Goal: Answer question/provide support

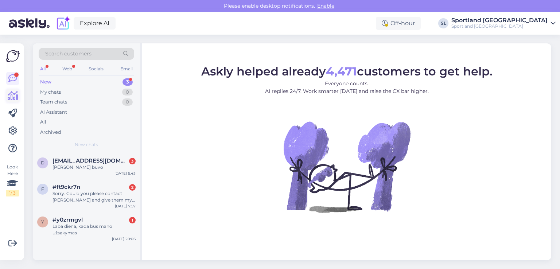
click at [15, 97] on icon at bounding box center [13, 96] width 11 height 9
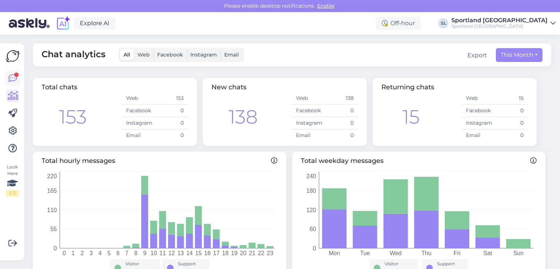
click at [14, 75] on icon at bounding box center [12, 78] width 9 height 9
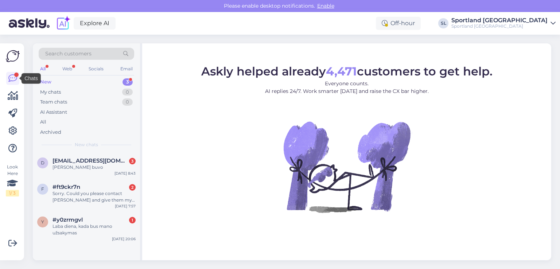
click at [214, 136] on figure "Askly helped already 4,471 customers to get help. Everyone counts. AI replies 2…" at bounding box center [347, 149] width 396 height 167
click at [71, 234] on div "Laba diena, kada bus mano užsakymas" at bounding box center [94, 229] width 83 height 13
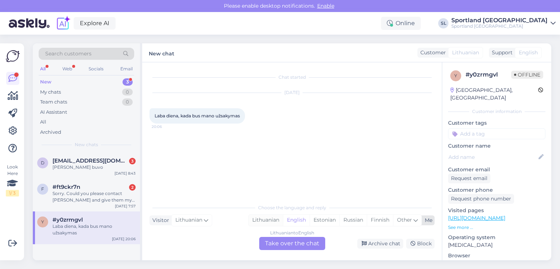
click at [260, 217] on div "Lithuanian" at bounding box center [266, 220] width 34 height 11
click at [276, 249] on div "Lithuanian to Lithuanian Take over the chat" at bounding box center [292, 243] width 66 height 13
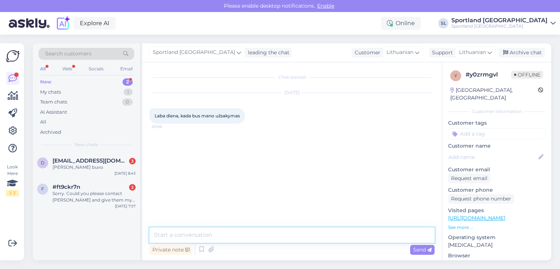
click at [258, 234] on textarea at bounding box center [292, 235] width 285 height 15
type textarea "Sveiki, maloniai prašome nurodykite užsakymo numerį."
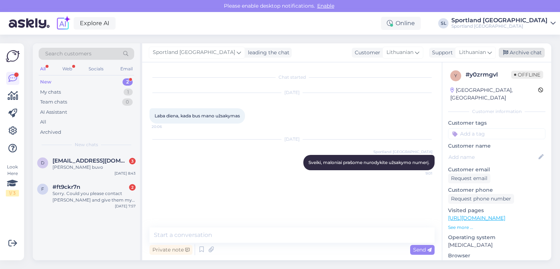
click at [516, 56] on div "Archive chat" at bounding box center [522, 53] width 46 height 10
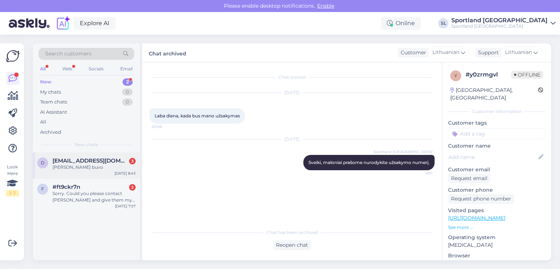
click at [96, 163] on span "[EMAIL_ADDRESS][DOMAIN_NAME]" at bounding box center [91, 161] width 76 height 7
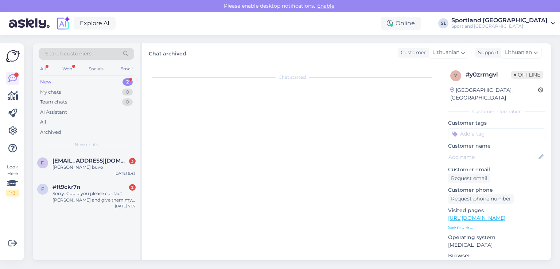
scroll to position [7, 0]
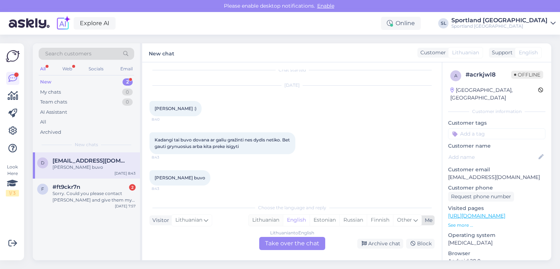
click at [267, 223] on div "Lithuanian" at bounding box center [266, 220] width 34 height 11
click at [277, 244] on div "Lithuanian to Lithuanian Take over the chat" at bounding box center [292, 243] width 66 height 13
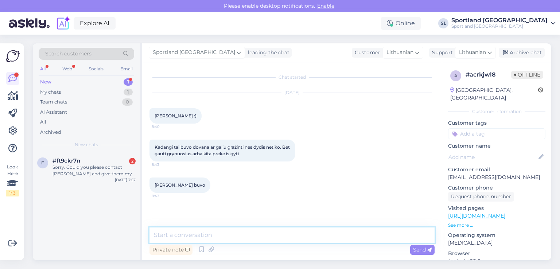
click at [270, 236] on textarea at bounding box center [292, 235] width 285 height 15
type textarea "Sveiki, prekė buvo įsigyta internetinėje Sportland parduotuvėje?"
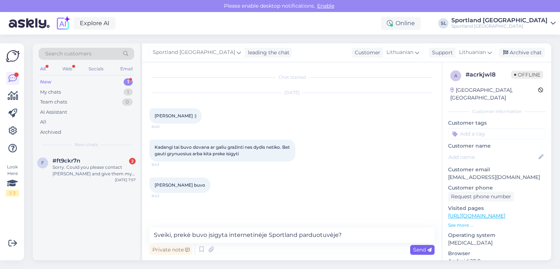
click at [431, 250] on icon at bounding box center [429, 250] width 4 height 4
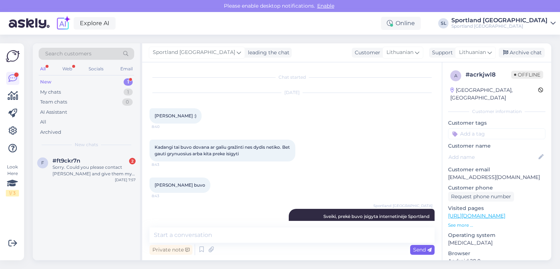
scroll to position [18, 0]
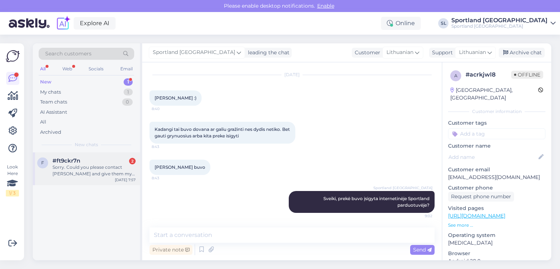
click at [79, 165] on div "Sorry. Could you please contact [PERSON_NAME] and give them my email address an…" at bounding box center [94, 170] width 83 height 13
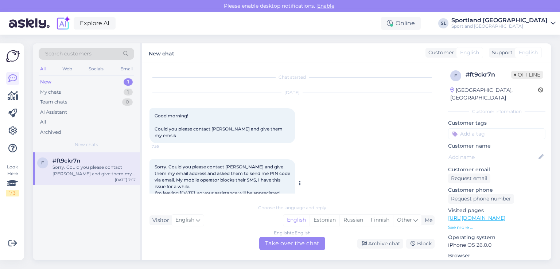
scroll to position [15, 0]
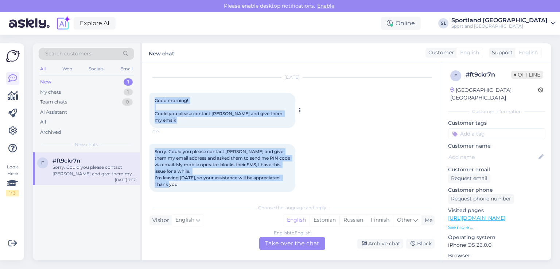
drag, startPoint x: 183, startPoint y: 179, endPoint x: 151, endPoint y: 102, distance: 82.6
click at [151, 102] on div "Chat started Oct 15 2025 Good morning! Could you please contact Omniva and give…" at bounding box center [296, 132] width 292 height 124
copy div "Good morning! Could you please contact Omniva and give them my emsik 7:55 Sorry…"
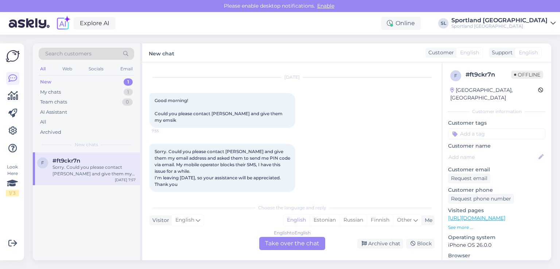
click at [291, 240] on div "English to English Take over the chat" at bounding box center [292, 243] width 66 height 13
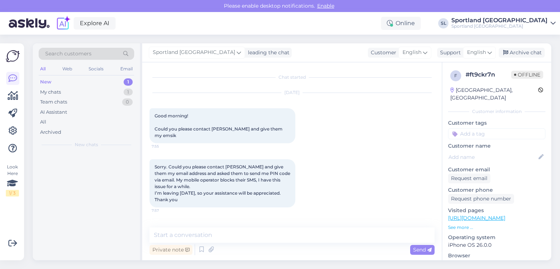
scroll to position [0, 0]
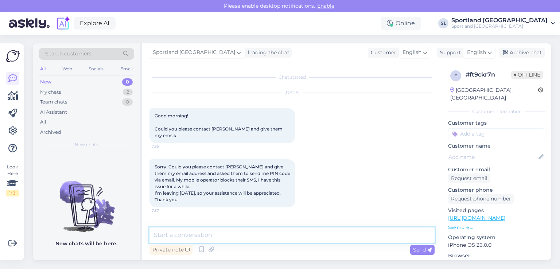
click at [273, 232] on textarea at bounding box center [292, 235] width 285 height 15
paste textarea "please indicate the order number."
type textarea "Hello, please indicate the order number."
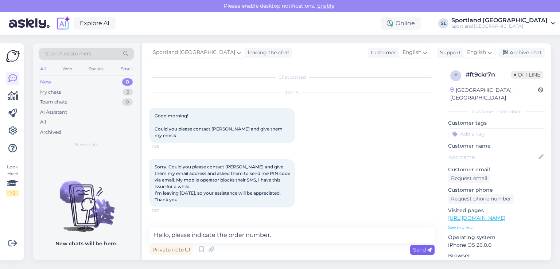
click at [422, 247] on span "Send" at bounding box center [422, 250] width 19 height 7
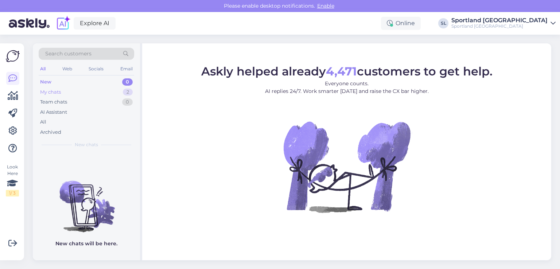
click at [71, 93] on div "My chats 2" at bounding box center [87, 92] width 96 height 10
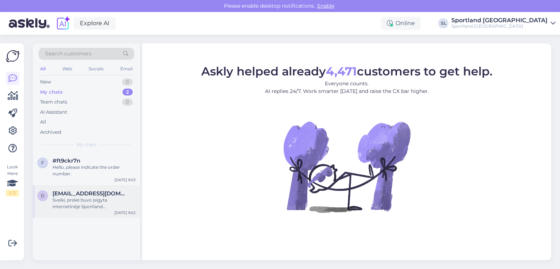
click at [92, 197] on div "Sveiki, prekė buvo įsigyta internetinėje Sportland parduotuvėje?" at bounding box center [94, 203] width 83 height 13
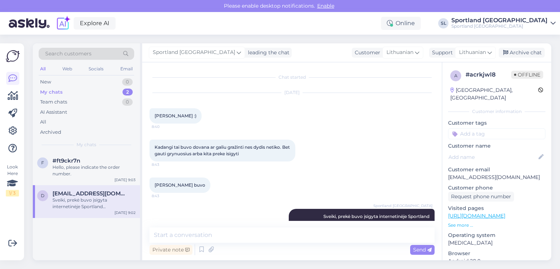
scroll to position [18, 0]
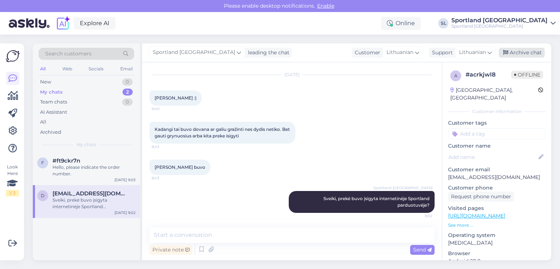
click at [527, 50] on div "Archive chat" at bounding box center [522, 53] width 46 height 10
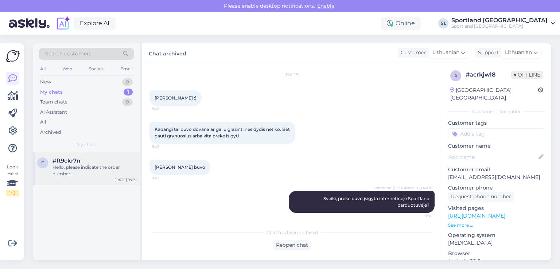
click at [78, 165] on div "Hello, please indicate the order number." at bounding box center [94, 170] width 83 height 13
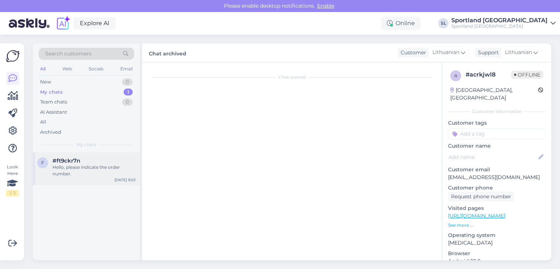
scroll to position [19, 0]
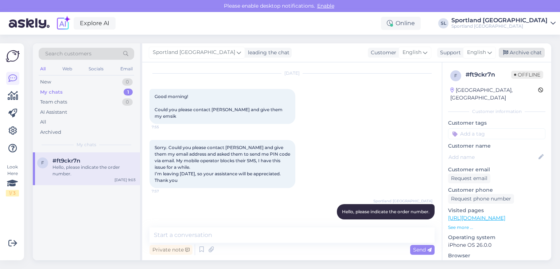
click at [535, 50] on div "Archive chat" at bounding box center [522, 53] width 46 height 10
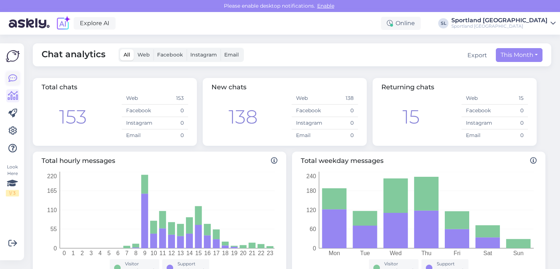
click at [17, 77] on icon at bounding box center [12, 78] width 9 height 9
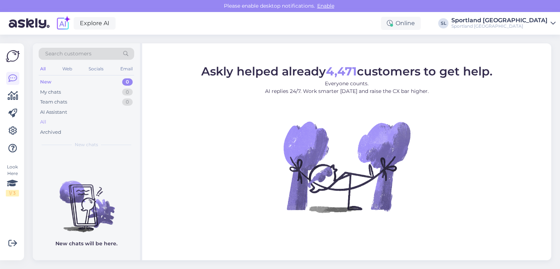
click at [66, 123] on div "All" at bounding box center [87, 122] width 96 height 10
click at [44, 120] on div "All" at bounding box center [43, 122] width 6 height 7
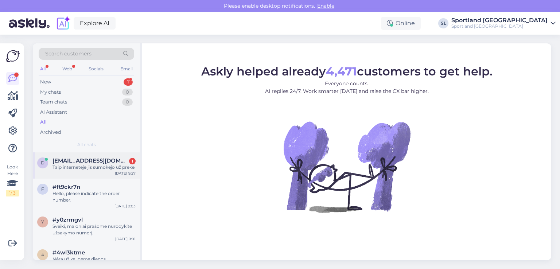
click at [73, 167] on div "Taip interneteje jis sumokejo už preke." at bounding box center [94, 167] width 83 height 7
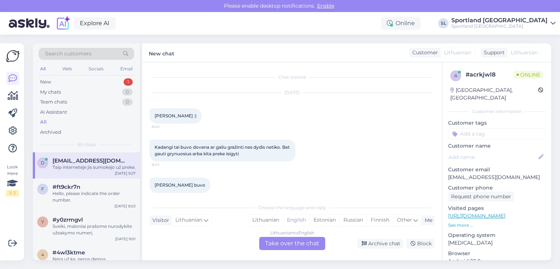
scroll to position [77, 0]
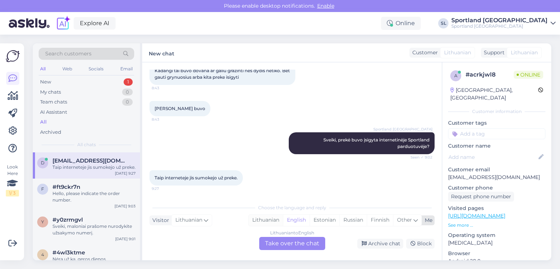
click at [266, 218] on div "Lithuanian" at bounding box center [266, 220] width 34 height 11
click at [283, 241] on div "Lithuanian to Lithuanian Take over the chat" at bounding box center [292, 243] width 66 height 13
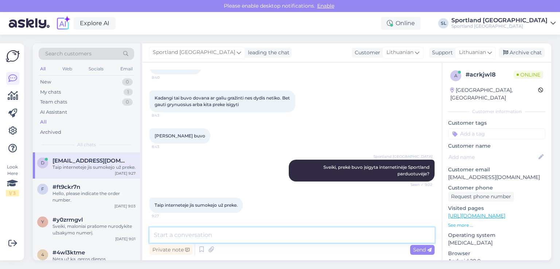
click at [258, 238] on textarea at bounding box center [292, 235] width 285 height 15
type textarea "N"
type textarea "p"
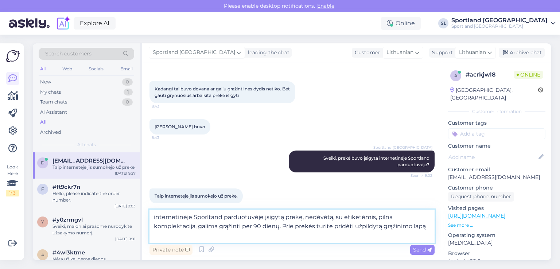
scroll to position [67, 0]
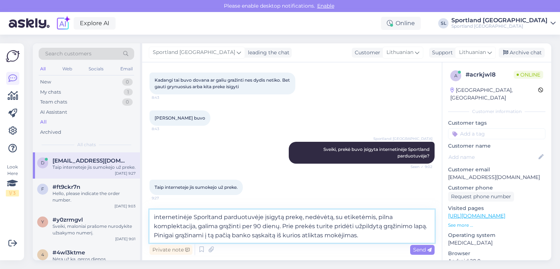
click at [303, 235] on textarea "internetinėje Sporltand parduotuvėje įsigytą prekę, nedėvėtą, su etiketėmis, pi…" at bounding box center [292, 226] width 285 height 33
click at [400, 238] on textarea "internetinėje Sporltand parduotuvėje įsigytą prekę, nedėvėtą, su etiketėmis, pi…" at bounding box center [292, 226] width 285 height 33
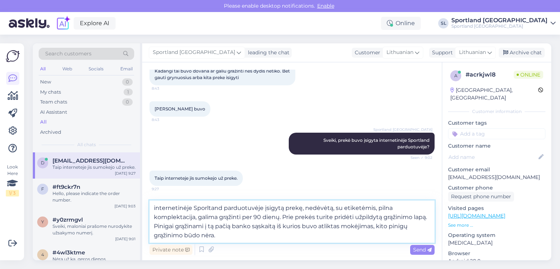
type textarea "internetinėje Sporltand parduotuvėje įsigytą prekę, nedėvėtą, su etiketėmis, pi…"
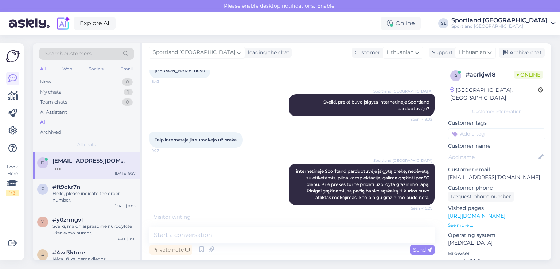
scroll to position [139, 0]
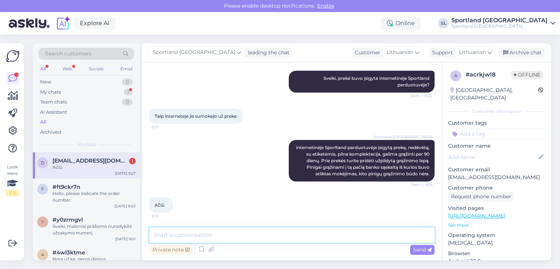
click at [253, 235] on textarea at bounding box center [292, 235] width 285 height 15
type textarea "n"
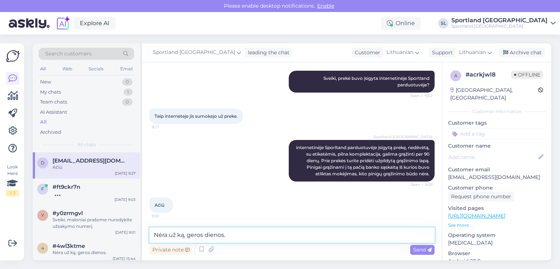
type textarea "Nėra už ką, geros dienos."
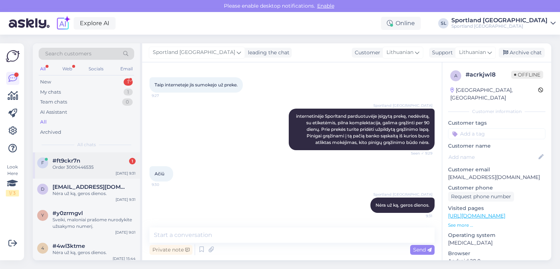
click at [111, 154] on div "f #ft9ckr7n 1 Order 3000446535 Oct 15 9:31" at bounding box center [86, 165] width 107 height 26
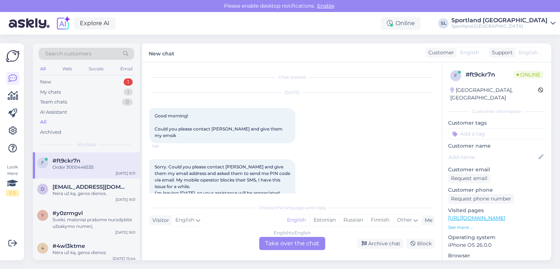
scroll to position [78, 0]
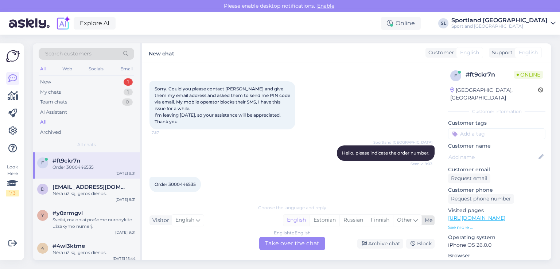
click at [295, 222] on div "English" at bounding box center [296, 220] width 26 height 11
click at [302, 244] on div "English to English Take over the chat" at bounding box center [292, 243] width 66 height 13
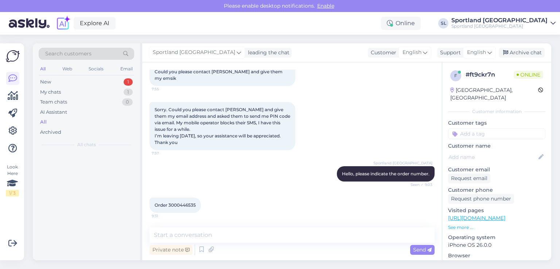
scroll to position [51, 0]
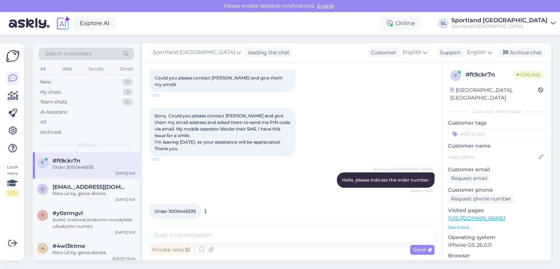
click at [189, 209] on span "Order 3000446535" at bounding box center [175, 211] width 41 height 5
copy div "3000446535 9:31"
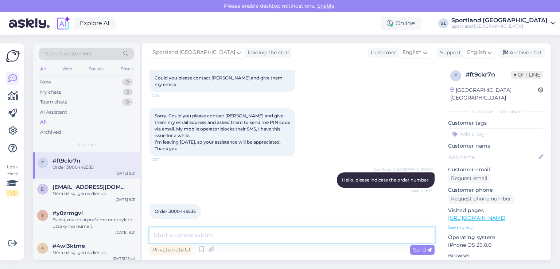
click at [219, 237] on textarea at bounding box center [292, 235] width 285 height 15
paste textarea "The information was transferred to an Omniva employee."
type textarea "The information was transferred to an Omniva employee."
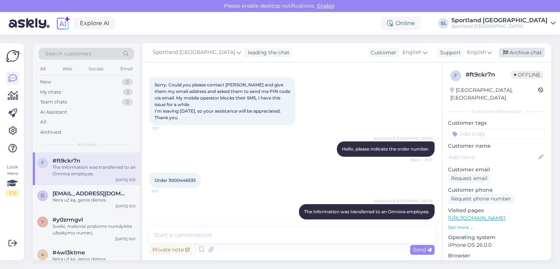
click at [532, 51] on div "Archive chat" at bounding box center [522, 53] width 46 height 10
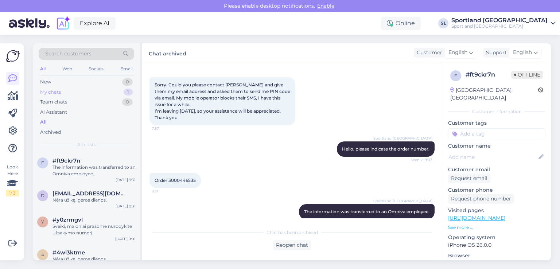
click at [78, 89] on div "My chats 1" at bounding box center [87, 92] width 96 height 10
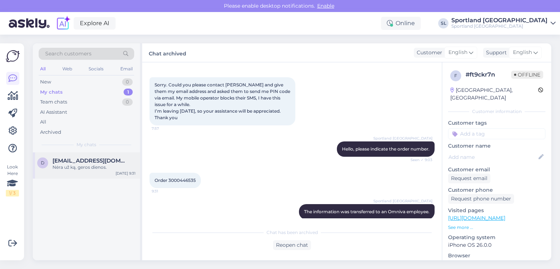
click at [82, 158] on span "[EMAIL_ADDRESS][DOMAIN_NAME]" at bounding box center [91, 161] width 76 height 7
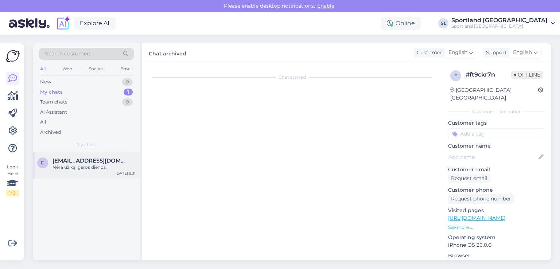
scroll to position [170, 0]
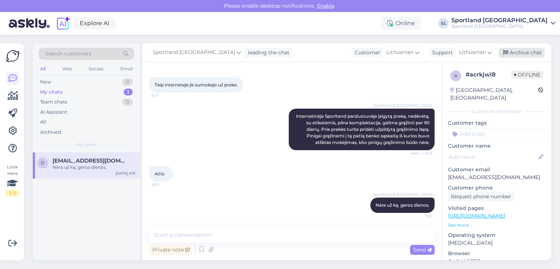
click at [536, 51] on div "Archive chat" at bounding box center [522, 53] width 46 height 10
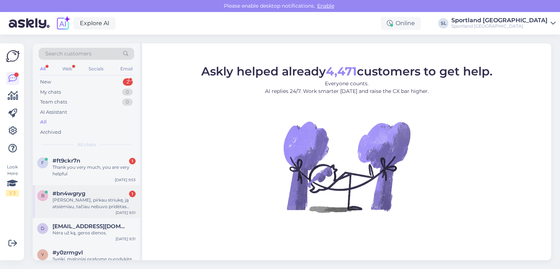
click at [90, 203] on div "[PERSON_NAME], pirkau striukę, ją atsiėmiau, tačiau nebuvo pridėtas grąžinimo a…" at bounding box center [94, 203] width 83 height 13
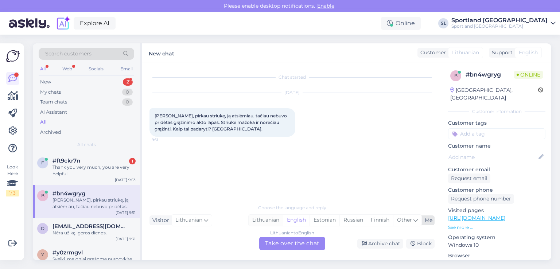
click at [268, 217] on div "Lithuanian" at bounding box center [266, 220] width 34 height 11
click at [283, 245] on div "Lithuanian to Lithuanian Take over the chat" at bounding box center [292, 243] width 66 height 13
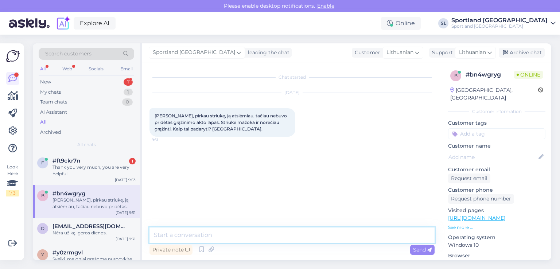
click at [267, 235] on textarea at bounding box center [292, 235] width 285 height 15
type textarea "Sveiki"
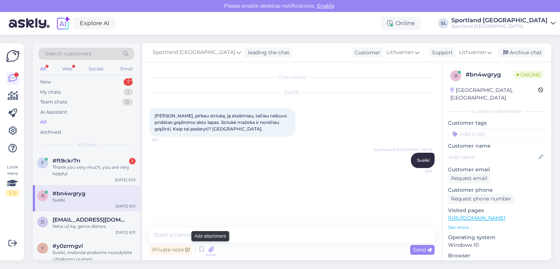
click at [208, 249] on icon at bounding box center [211, 249] width 10 height 11
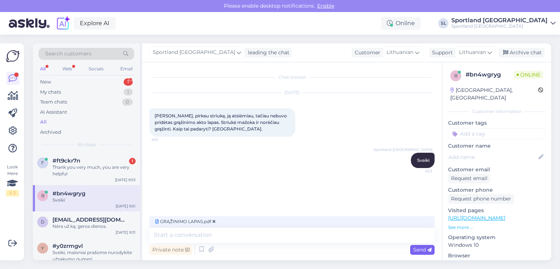
click at [420, 249] on span "Send" at bounding box center [422, 250] width 19 height 7
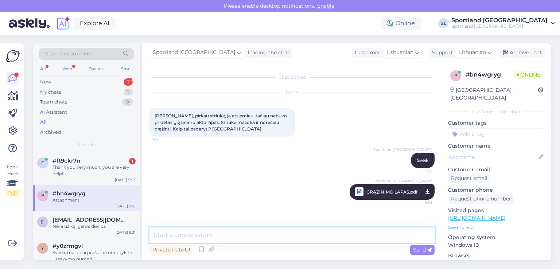
click at [243, 237] on textarea at bounding box center [292, 235] width 285 height 15
type textarea "pridedame grąžinimo lapą"
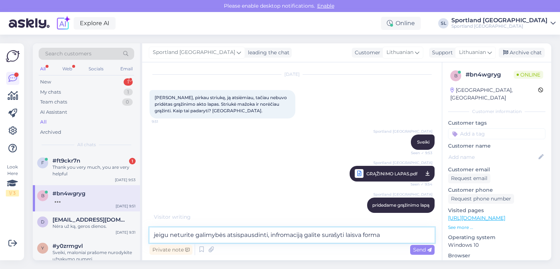
type textarea "jeigu neturite galimybės atsispausdinti, infromaciją galite surašyti laisva for…"
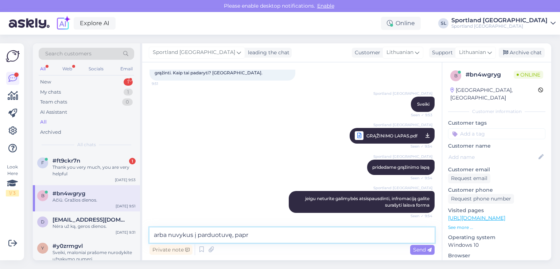
scroll to position [88, 0]
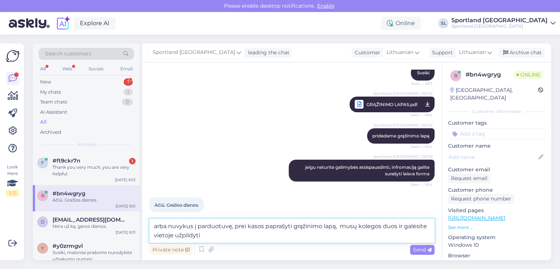
type textarea "arba nuvykus į parduotuvę, prei kasos paprašyti grąžinimo lapą, musų kolegos du…"
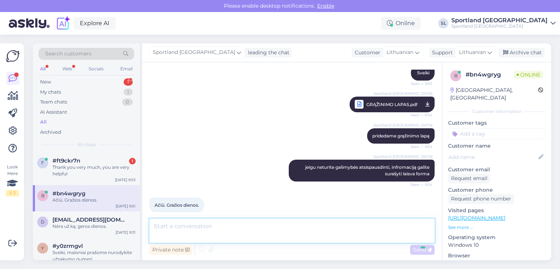
scroll to position [125, 0]
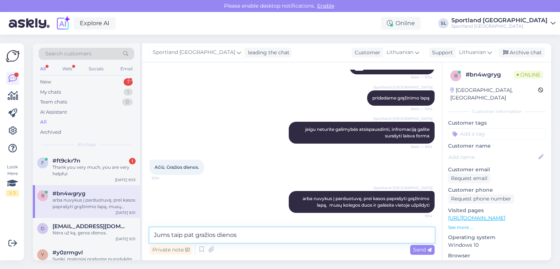
type textarea "Jums taip pat gražios dienos."
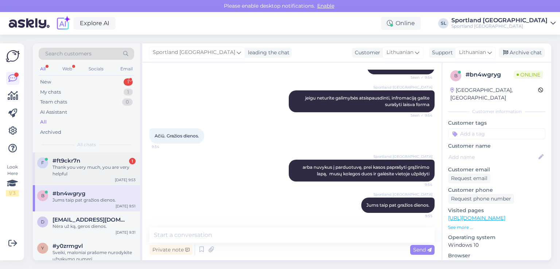
click at [93, 170] on div "Thank you very much, you are very helpful" at bounding box center [94, 170] width 83 height 13
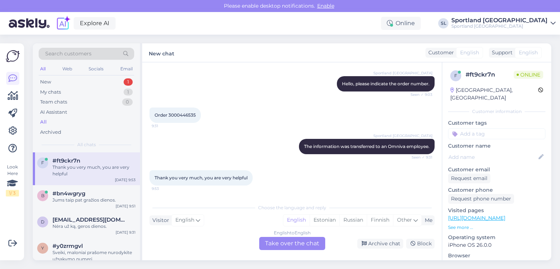
scroll to position [141, 0]
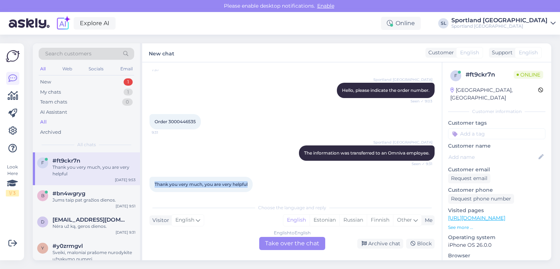
drag, startPoint x: 248, startPoint y: 177, endPoint x: 147, endPoint y: 178, distance: 101.0
click at [147, 178] on div "Chat started [DATE] Good morning! Could you please contact [PERSON_NAME] and gi…" at bounding box center [292, 161] width 300 height 198
copy span "Thank you very much, you are very helpful"
click at [299, 218] on div "English" at bounding box center [296, 220] width 26 height 11
click at [276, 244] on div "English to English Take over the chat" at bounding box center [292, 243] width 66 height 13
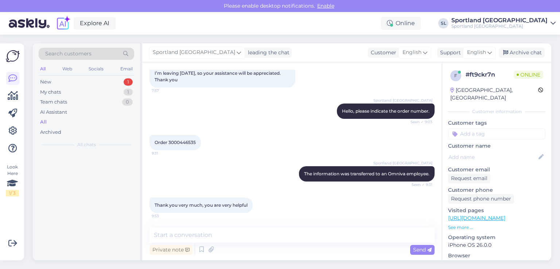
scroll to position [114, 0]
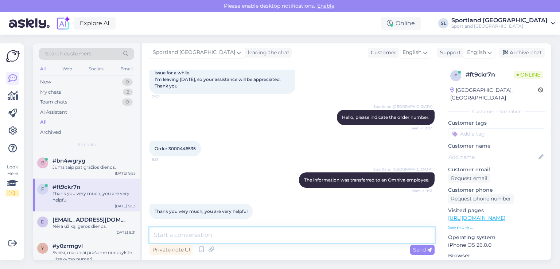
click at [261, 233] on textarea at bounding box center [292, 235] width 285 height 15
paste textarea "thank you, have a nice day"
click at [156, 233] on textarea "thank you, have a nice day" at bounding box center [292, 235] width 285 height 15
click at [241, 239] on textarea "Thank you, have a nice day" at bounding box center [292, 235] width 285 height 15
type textarea "Thank you, have a nice day:)"
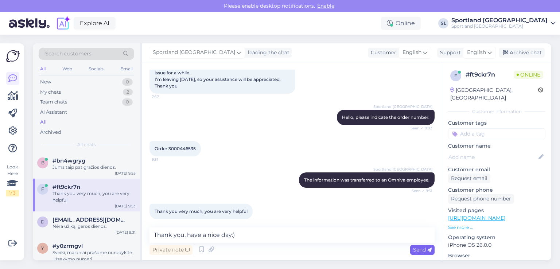
click at [426, 250] on span "Send" at bounding box center [422, 250] width 19 height 7
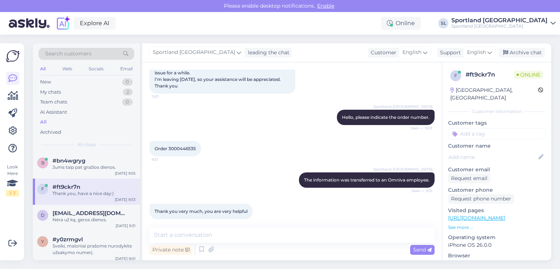
scroll to position [145, 0]
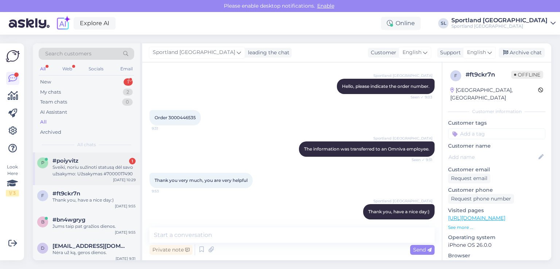
click at [93, 157] on div "p #poiyvitz 1 Sveiki, noriu sužinoti statusą dėl savo užsakymo: Užsakymas #7000…" at bounding box center [86, 168] width 107 height 33
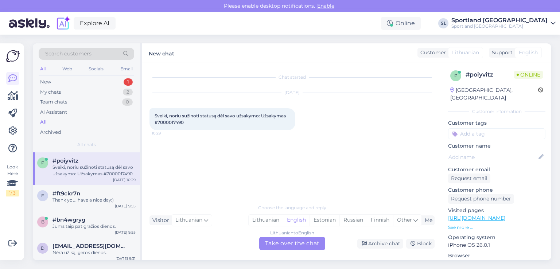
scroll to position [0, 0]
click at [269, 224] on div "Lithuanian" at bounding box center [266, 220] width 34 height 11
click at [279, 236] on div "Choose the language and reply Visitor Lithuanian Me Lithuanian English Estonian…" at bounding box center [292, 225] width 285 height 50
click at [274, 244] on div "Lithuanian to Lithuanian Take over the chat" at bounding box center [292, 243] width 66 height 13
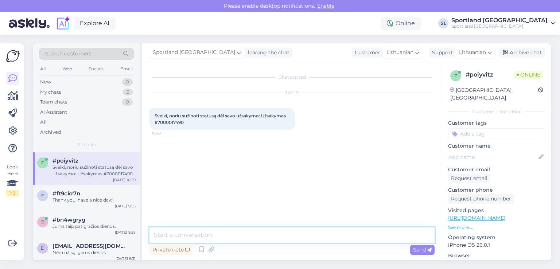
click at [265, 239] on textarea at bounding box center [292, 235] width 285 height 15
type textarea "Sveiki"
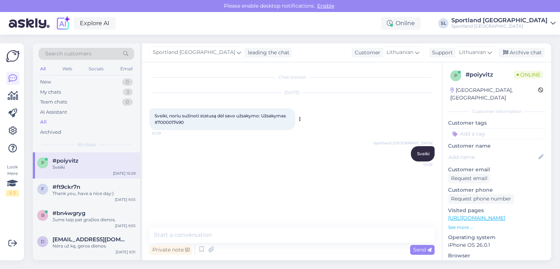
click at [163, 123] on span "Sveiki, noriu sužinoti statusą dėl savo užsakymo: Užsakymas #7000017490" at bounding box center [221, 119] width 132 height 12
copy div "7000017490 10:29"
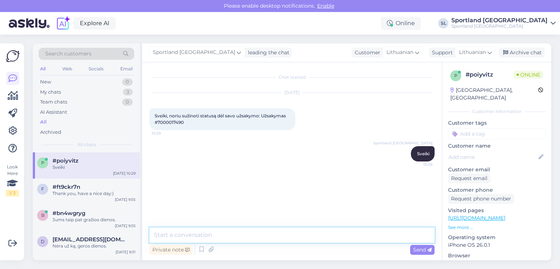
click at [233, 233] on textarea at bounding box center [292, 235] width 285 height 15
paste textarea "CC863756861EE"
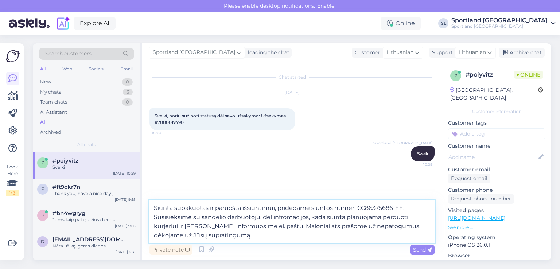
type textarea "Siunta supakuotas ir paruošta išsiuntimui, pridedame siuntos numerį CC863756861…"
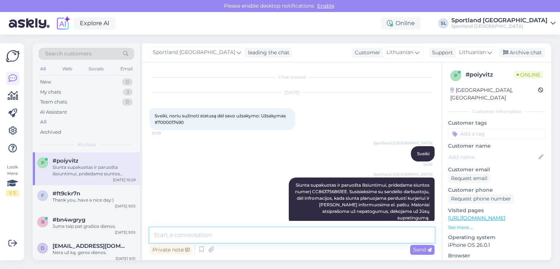
scroll to position [13, 0]
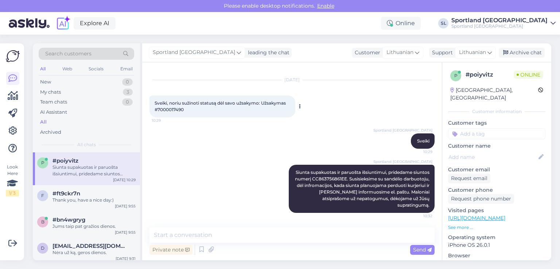
click at [160, 108] on span "Sveiki, noriu sužinoti statusą dėl savo užsakymo: Užsakymas #7000017490" at bounding box center [221, 106] width 132 height 12
copy div "7000017490 10:29"
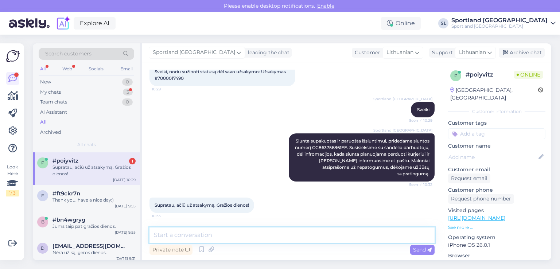
click at [237, 235] on textarea at bounding box center [292, 235] width 285 height 15
type textarea "Dėkojame Jums, geros dienos :)"
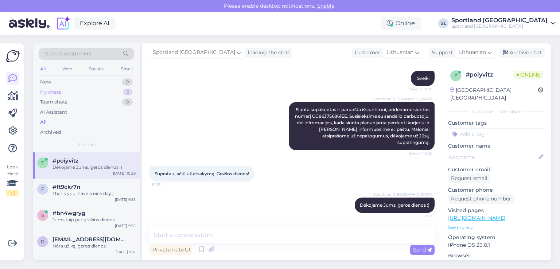
click at [74, 91] on div "My chats 3" at bounding box center [87, 92] width 96 height 10
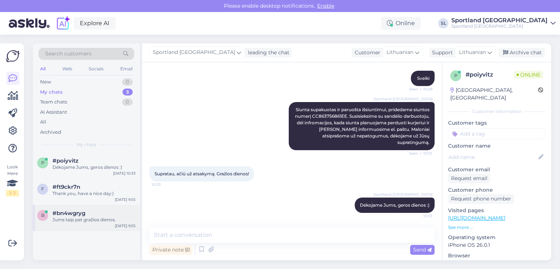
click at [74, 221] on div "Jums taip pat gražios dienos." at bounding box center [94, 220] width 83 height 7
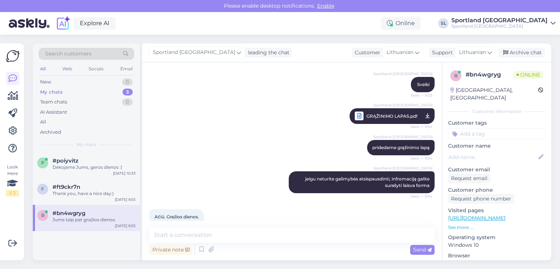
scroll to position [157, 0]
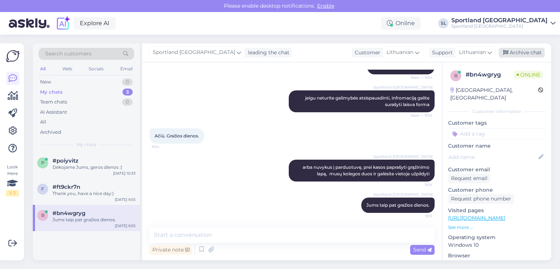
click at [532, 54] on div "Archive chat" at bounding box center [522, 53] width 46 height 10
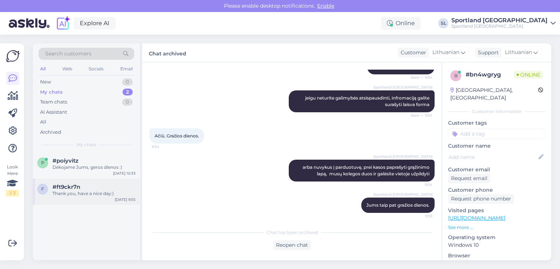
click at [84, 189] on div "#ft9ckr7n" at bounding box center [94, 187] width 83 height 7
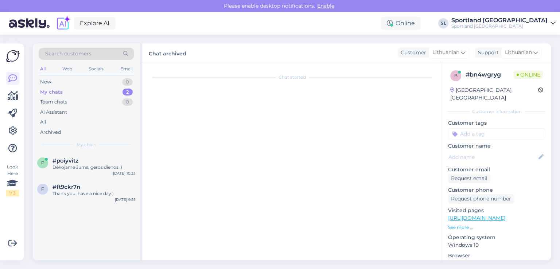
scroll to position [145, 0]
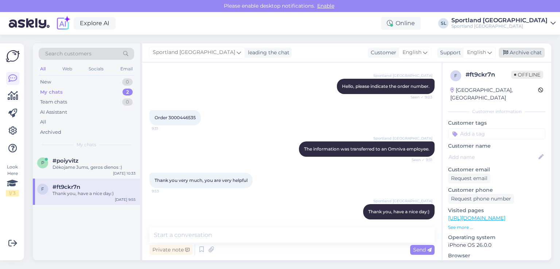
click at [524, 48] on div "Archive chat" at bounding box center [522, 53] width 46 height 10
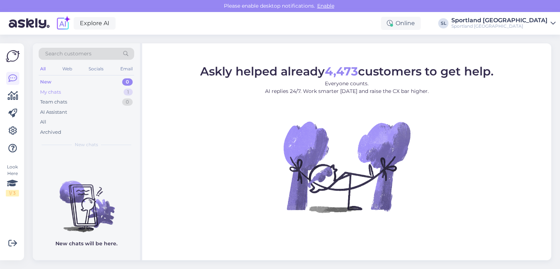
click at [83, 92] on div "My chats 1" at bounding box center [87, 92] width 96 height 10
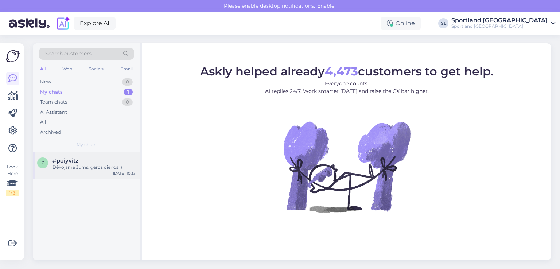
click at [82, 169] on div "Dėkojame Jums, geros dienos :)" at bounding box center [94, 167] width 83 height 7
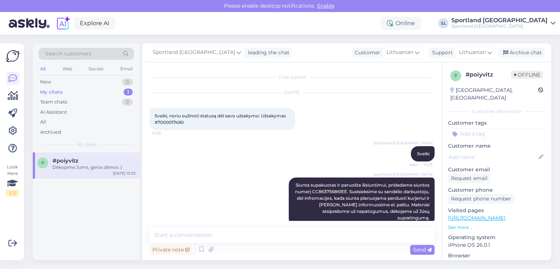
scroll to position [76, 0]
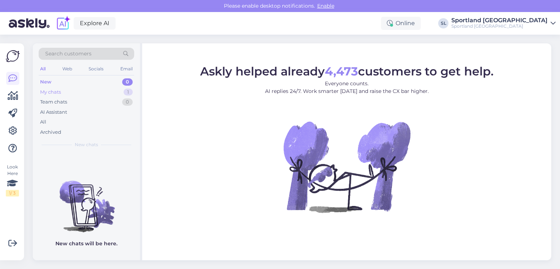
click at [75, 91] on div "My chats 1" at bounding box center [87, 92] width 96 height 10
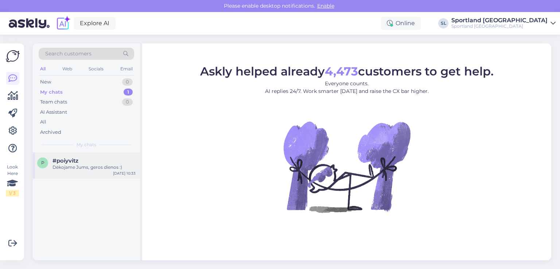
click at [68, 169] on div "Dėkojame Jums, geros dienos :)" at bounding box center [94, 167] width 83 height 7
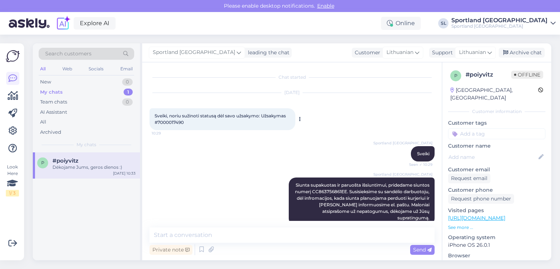
click at [178, 123] on span "Sveiki, noriu sužinoti statusą dėl savo užsakymo: Užsakymas #7000017490" at bounding box center [221, 119] width 132 height 12
copy div "7000017490 10:29"
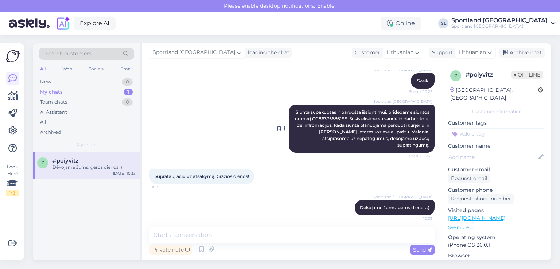
scroll to position [75, 0]
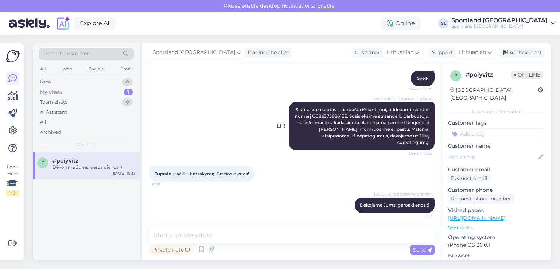
click at [343, 117] on span "Siunta supakuotas ir paruošta išsiuntimui, pridedame siuntos numerį CC863756861…" at bounding box center [363, 126] width 136 height 38
copy span "CC863756861EE"
click at [536, 47] on div "Sportland Lithuania leading the chat Customer Lithuanian Support Lithuanian Arc…" at bounding box center [346, 52] width 409 height 19
click at [538, 52] on div "Archive chat" at bounding box center [522, 53] width 46 height 10
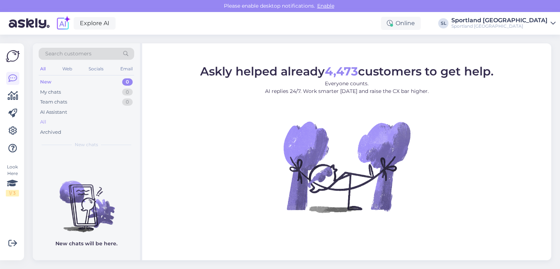
click at [47, 126] on div "All" at bounding box center [87, 122] width 96 height 10
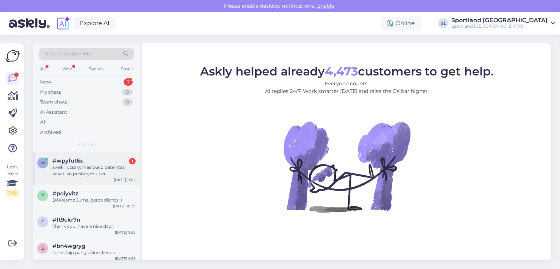
click at [60, 168] on div "sveiki, uzsakymas buvo pateiktas vakar, su pristatymu per [PERSON_NAME]. Ar gal…" at bounding box center [94, 170] width 83 height 13
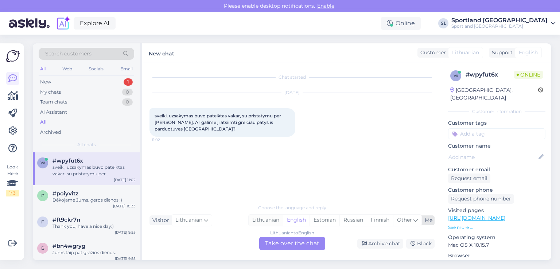
click at [275, 219] on div "Lithuanian" at bounding box center [266, 220] width 34 height 11
click at [286, 240] on div "Lithuanian to Lithuanian Take over the chat" at bounding box center [292, 243] width 66 height 13
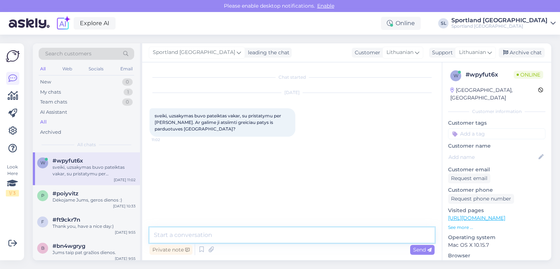
click at [265, 236] on textarea at bounding box center [292, 235] width 285 height 15
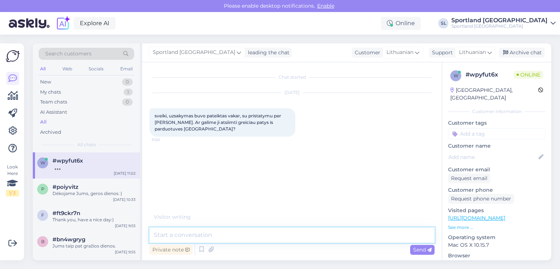
type textarea "P"
type textarea "s"
type textarea "Sveiki"
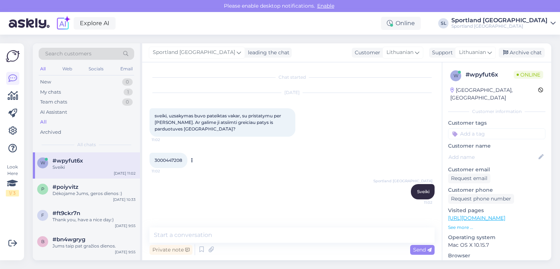
click at [170, 161] on span "3000447208" at bounding box center [169, 160] width 28 height 5
copy div "3000447208 11:02"
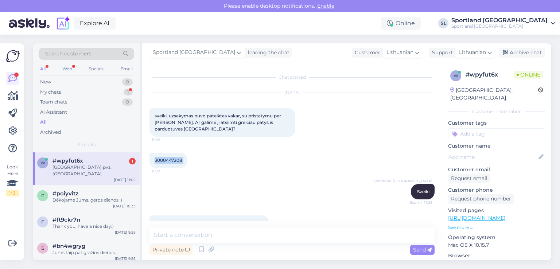
scroll to position [18, 0]
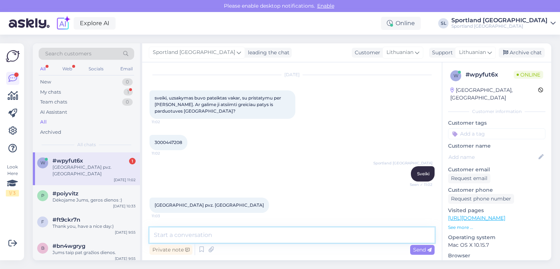
click at [226, 236] on textarea at bounding box center [292, 235] width 285 height 15
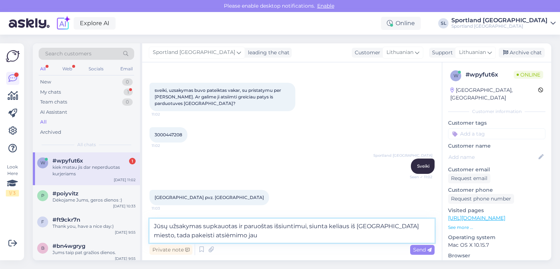
scroll to position [58, 0]
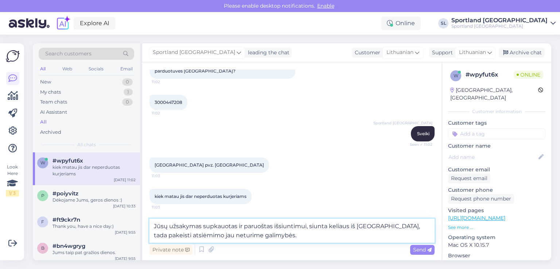
type textarea "Jūsų užsakymas supkauotas ir paruoštas išsiuntimui, siunta keliaus iš Klaipėdos…"
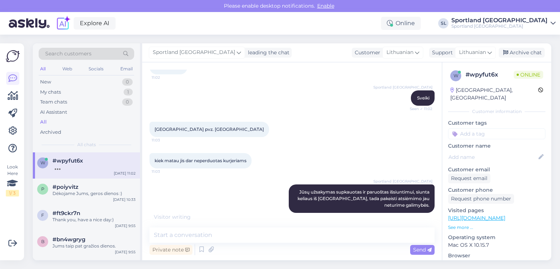
scroll to position [101, 0]
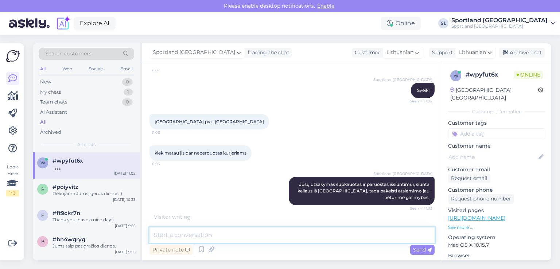
click at [293, 237] on textarea at bounding box center [292, 235] width 285 height 15
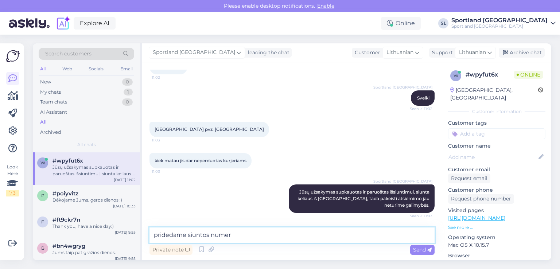
scroll to position [94, 0]
paste textarea "CC866652503EE"
type textarea "pridedame siuntos numerį CC866652503EE."
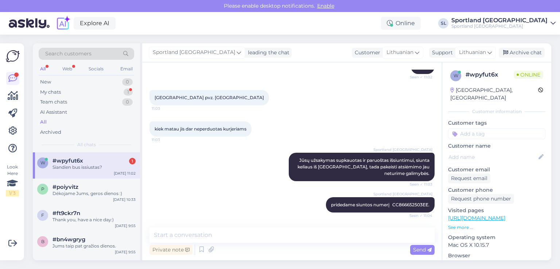
scroll to position [156, 0]
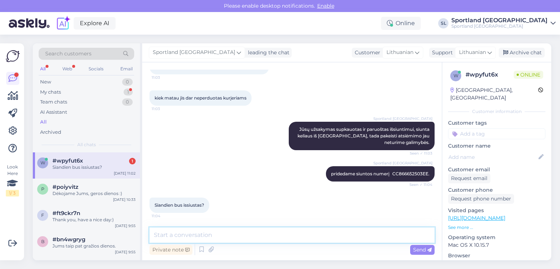
click at [283, 235] on textarea at bounding box center [292, 235] width 285 height 15
type textarea "t"
type textarea "taip, galimai siunta šiandiena bus perduota kurjeriui."
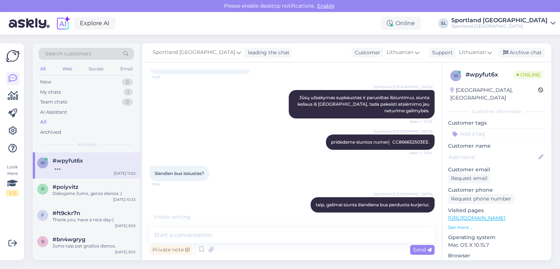
scroll to position [219, 0]
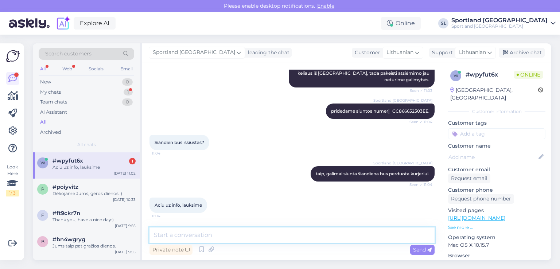
click at [292, 237] on textarea at bounding box center [292, 235] width 285 height 15
type textarea "Geros dienos Jums."
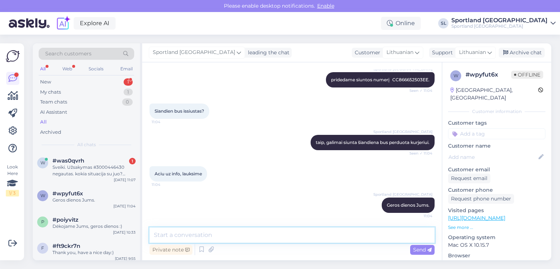
scroll to position [251, 0]
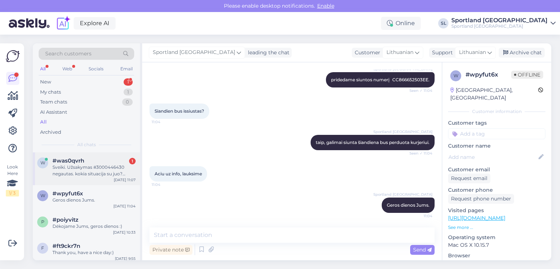
click at [102, 164] on div "Sveiki. Užsakymas #3000446430 negautas. kokia situacija su juo? uzsakyta/apmoke…" at bounding box center [94, 170] width 83 height 13
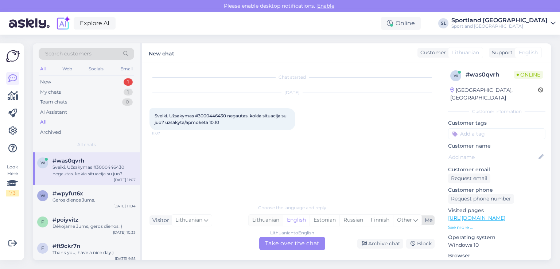
click at [263, 226] on div "Lithuanian English Estonian Russian Finnish Other" at bounding box center [335, 220] width 174 height 12
click at [279, 248] on div "Lithuanian to English Take over the chat" at bounding box center [292, 243] width 66 height 13
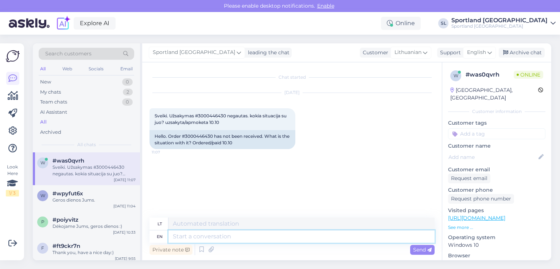
click at [226, 238] on textarea at bounding box center [301, 236] width 266 height 12
type textarea "Sveiki"
drag, startPoint x: 203, startPoint y: 221, endPoint x: 165, endPoint y: 219, distance: 38.7
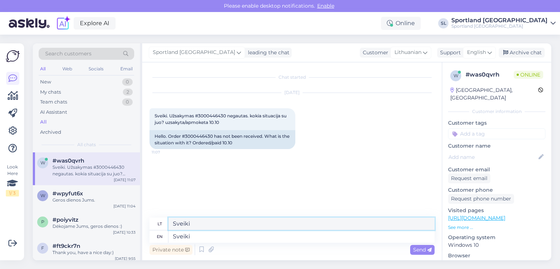
click at [166, 220] on div "lt Sveiki" at bounding box center [292, 224] width 285 height 13
click at [421, 249] on span "Send" at bounding box center [422, 250] width 19 height 7
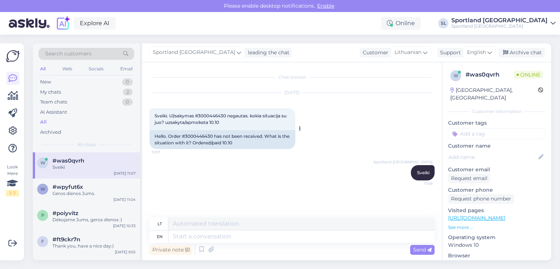
click at [213, 117] on span "Sveiki. Užsakymas #3000446430 negautas. kokia situacija su juo? uzsakyta/apmoke…" at bounding box center [221, 119] width 133 height 12
copy span "3000446430"
click at [251, 243] on div "Private note Send" at bounding box center [292, 250] width 285 height 14
click at [250, 238] on textarea at bounding box center [301, 236] width 266 height 12
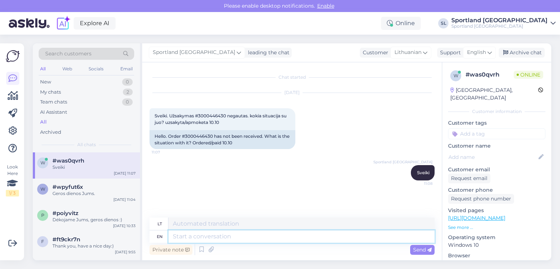
type textarea "S"
type textarea "Užsakymas"
type textarea "Užsakymas supakuotas ir"
type textarea "Užsakymas supakutas"
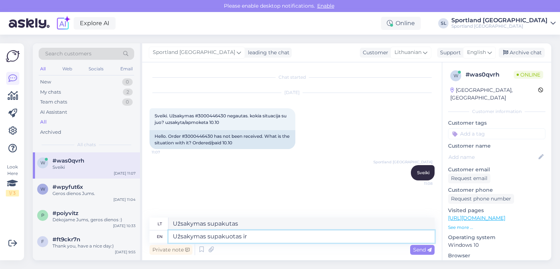
type textarea "Užsakymas supakuotas ir"
type textarea "Užsakymas supakuotas ir siunta pa"
type textarea "Užsakymas supakuotas ir siunta"
type textarea "Užsakymas supakuotas ir siunta paruošta iš"
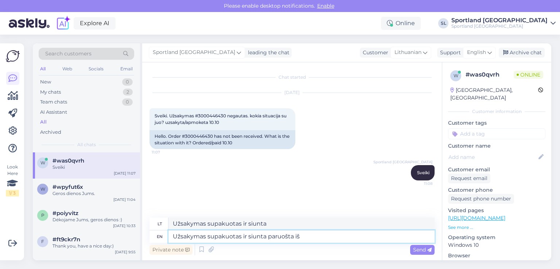
type textarea "Užsakymas supakuotas ir siunta paruošta"
type textarea "Užsakymas supakuotas ir siunta paruošta išsiuntimui, pri"
type textarea "Užsakymas supakuotas ir siunta paruošta išsiuntimui,"
type textarea "Užsakymas supakuotas ir siunta paruošta išsiuntimui, pridedmae"
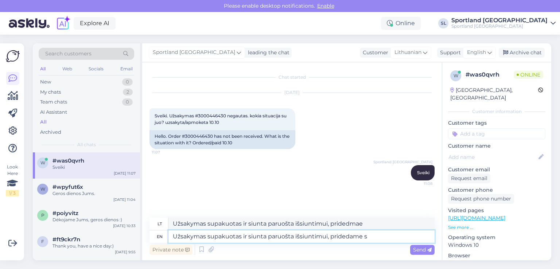
type textarea "Užsakymas supakuotas ir siunta paruošta išsiuntimui, pridedame si"
type textarea "Užsakymas supakuotas ir siunta paruošta išsiuntimui, pridedame"
type textarea "Užsakymas supakuotas ir siunta paruošta išsiuntimui, pridedame siuntos n"
type textarea "Užsakymas supakuotas ir siunta paruošta išsiuntimui, pridedame siuntos"
type textarea "Užsakymas supakuotas ir siunta paruošta išsiuntimui, pridedame siuntos numerį"
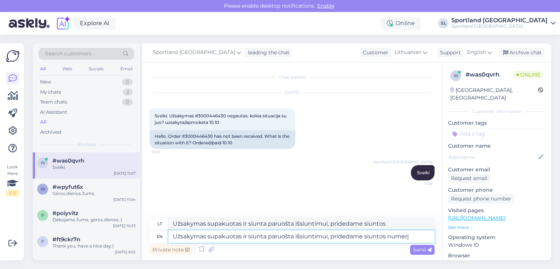
type textarea "Užsakymas supakuotas ir siunta paruošta išsiuntimui, pridedame siuntos numeriu"
paste textarea "05805115810870"
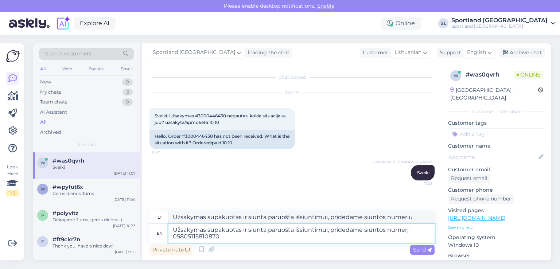
type textarea "Užsakymas supakuotas ir siunta paruošta išsiuntimui, pridedame siuntos numerį 0…"
type textarea "Užsakymas supakuotas ir siunta paruošta išsiuntimui, pridedame siuntos numeriu …"
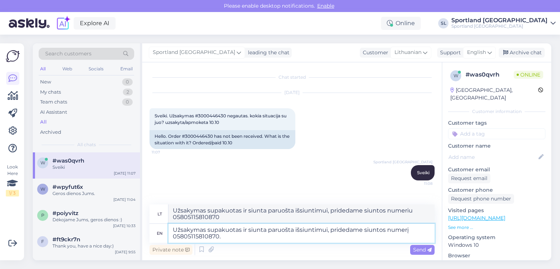
type textarea "Užsakymas supakuotas ir siunta paruošta išsiuntimui, pridedame siuntos numerį 0…"
type textarea "Užsakymas supakuotas ir siunta paruošta išsiuntimui, pridedame siuntos numeriu …"
type textarea "Užsakymas supakuotas ir siunta paruošta išsiuntimui, pridedame siuntos numerį 0…"
type textarea "Užsakymas supakuotas ir siunta paruošta išsiuntimui, pridedame siuntos numeriu …"
type textarea "Užsakymas supakuotas ir siunta paruošta išsiuntimui, pridedame siuntos numerį 0…"
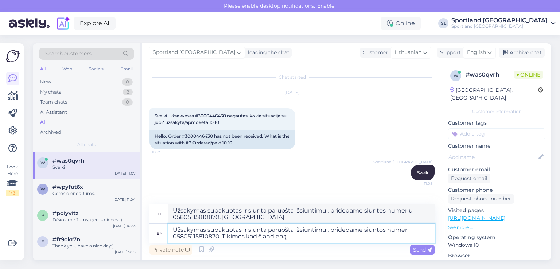
type textarea "Užsakymas supakuotas ir siunta paruošta išsiuntimui, pridedame siuntos numeriu …"
type textarea "Užsakymas supakuotas ir siunta paruošta išsiuntimui, pridedame siuntos numerį 0…"
type textarea "Užsakymas supakuotas ir siunta paruošta išsiuntimui, pridedame siuntos numeriu …"
type textarea "Užsakymas supakuotas ir siunta paruošta išsiuntimui, pridedame siuntos numerį 0…"
type textarea "Užsakymas supakuotas ir siunta paruošta išsiuntimui, pridedame siuntos numeriu …"
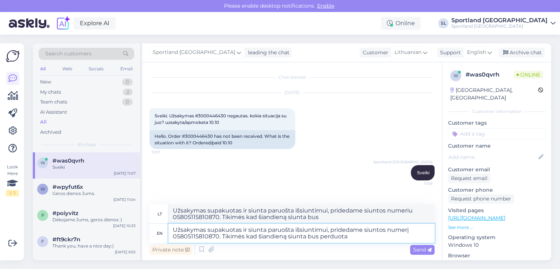
type textarea "Užsakymas supakuotas ir siunta paruošta išsiuntimui, pridedame siuntos numerį 0…"
type textarea "Užsakymas supakuotas ir siunta paruošta išsiuntimui, pridedame siuntos numeriu …"
type textarea "Užsakymas supakuotas ir siunta paruošta išsiuntimui, pridedame siuntos numerį 0…"
type textarea "Užsakymas supakuotas ir siunta paruošta išsiuntimui, pridedame siuntos numeriu …"
type textarea "Užsakymas supakuotas ir siunta paruošta išsiuntimui, pridedame siuntos numerį 0…"
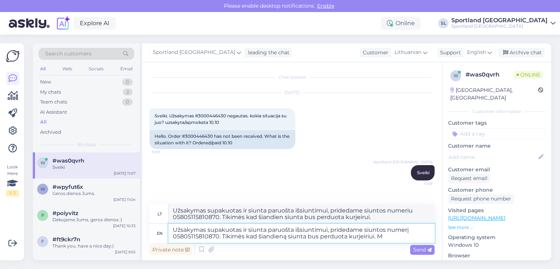
type textarea "Užsakymas supakuotas ir siunta paruošta išsiuntimui, pridedame siuntos numeriu …"
type textarea "Užsakymas supakuotas ir siunta paruošta išsiuntimui, pridedame siuntos numerį 0…"
type textarea "Užsakymas supakuotas ir siunta paruošta išsiuntimui, pridedame siuntos numeriu …"
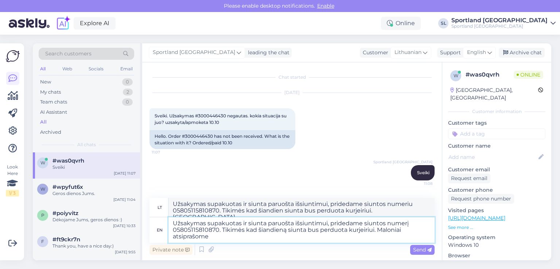
type textarea "Užsakymas supakuotas ir siunta paruošta išsiuntimui, pridedame siuntos numerį 0…"
type textarea "Užsakymas supakuotas ir siunta paruošta išsiuntimui, pridedame siuntos numeriu …"
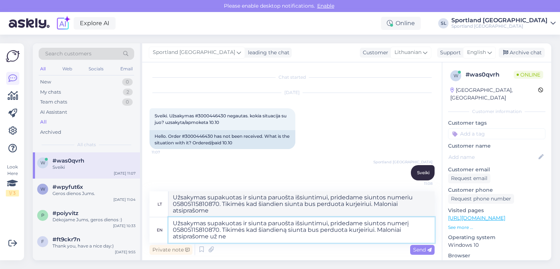
type textarea "Užsakymas supakuotas ir siunta paruošta išsiuntimui, pridedame siuntos numerį 0…"
type textarea "Užsakymas supakuotas ir siunta paruošta išsiuntimui, pridedame siuntos numeriu …"
type textarea "Užsakymas supakuotas ir siunta paruošta išsiuntimui, pridedame siuntos numerį 0…"
type textarea "Užsakymas supakuotas ir siunta paruošta išsiuntimui, pridedame siuntos numeriu …"
type textarea "Užsakymas supakuotas ir siunta paruošta išsiuntimui, pridedame siuntos numerį 0…"
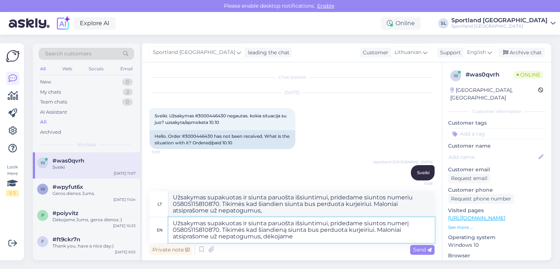
type textarea "Užsakymas supakuotas ir siunta paruošta išsiuntimui, pridedame siuntos numeriu …"
type textarea "Užsakymas supakuotas ir siunta paruošta išsiuntimui, pridedame siuntos numerį 0…"
type textarea "Užsakymas supakuotas ir siunta paruošta išsiuntimui, pridedame siuntos numeriu …"
type textarea "Užsakymas supakuotas ir siunta paruošta išsiuntimui, pridedame siuntos numerį 0…"
type textarea "Užsakymas supakuotas ir siunta paruošta išsiuntimui, pridedame siuntos numeriu …"
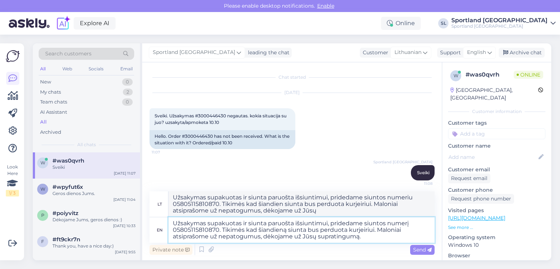
type textarea "Užsakymas supakuotas ir siunta paruošta išsiuntimui, pridedame siuntos numerį 0…"
type textarea "Užsakymas supakuotas ir siunta paruošta išsiuntimui, pridedame siuntos numeriu …"
type textarea "Užsakymas supakuotas ir siunta paruošta išsiuntimui, pridedame siuntos numerį 0…"
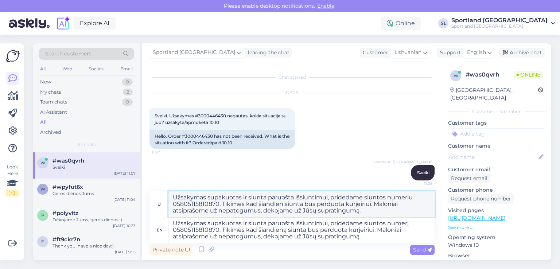
drag, startPoint x: 361, startPoint y: 209, endPoint x: 156, endPoint y: 196, distance: 205.0
click at [156, 196] on div "lt Užsakymas supakuotas ir siunta paruošta išsiuntimui, pridedame siuntos numer…" at bounding box center [292, 204] width 285 height 26
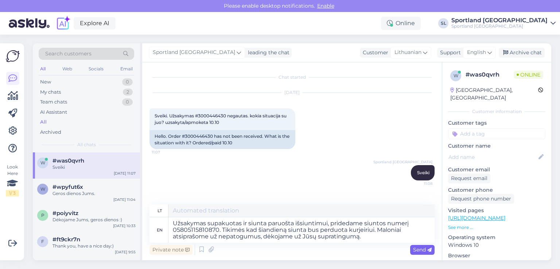
click at [422, 250] on span "Send" at bounding box center [422, 250] width 19 height 7
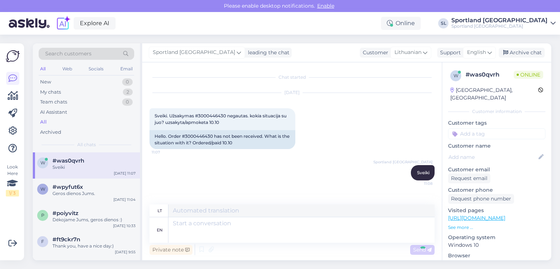
scroll to position [35, 0]
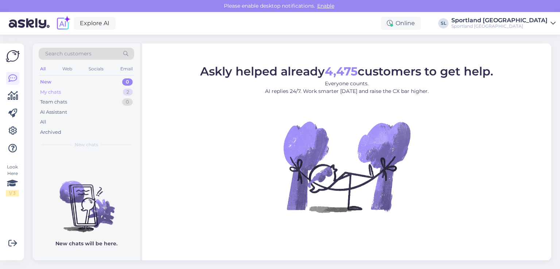
click at [53, 89] on div "My chats" at bounding box center [50, 92] width 21 height 7
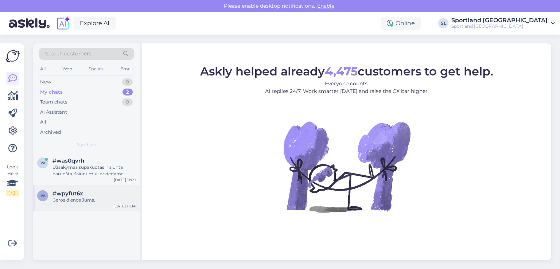
click at [83, 209] on div "w #wpyfut6x Geros dienos Jums. [DATE] 11:04" at bounding box center [86, 198] width 107 height 26
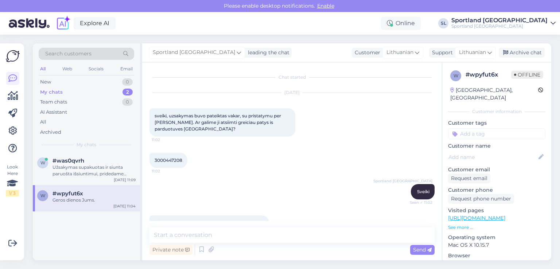
scroll to position [251, 0]
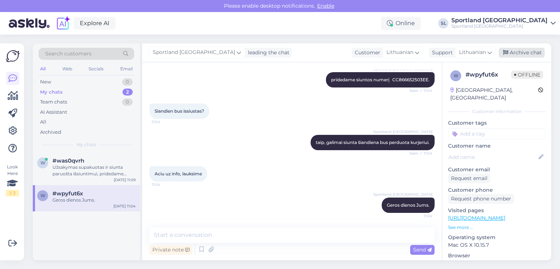
click at [533, 57] on div "Archive chat" at bounding box center [522, 53] width 46 height 10
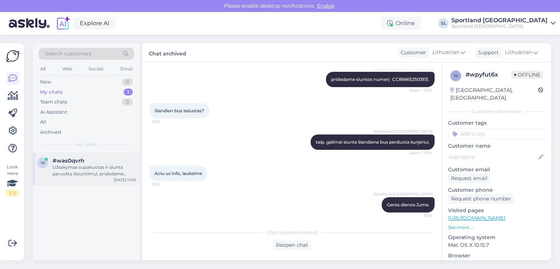
click at [76, 170] on div "Užsakymas supakuotas ir siunta paruošta išsiuntimui, pridedame siuntos numerį 0…" at bounding box center [94, 170] width 83 height 13
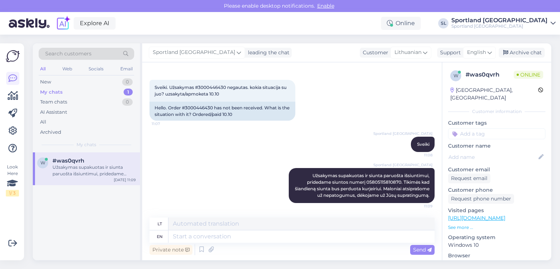
scroll to position [35, 0]
click at [60, 121] on div "All" at bounding box center [87, 122] width 96 height 10
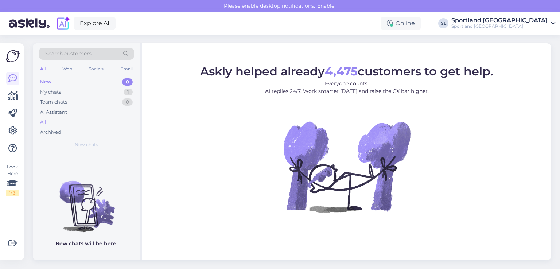
click at [51, 121] on div "All" at bounding box center [87, 122] width 96 height 10
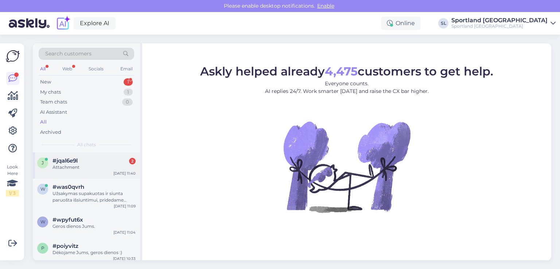
click at [72, 155] on div "j #jqal6e9l 2 Attachment [DATE] 11:40" at bounding box center [86, 165] width 107 height 26
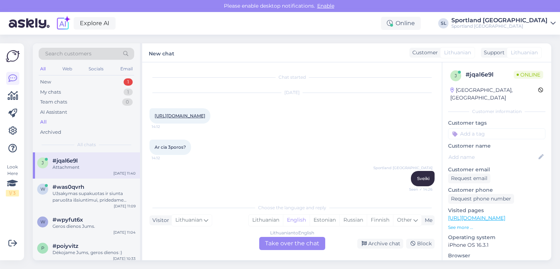
scroll to position [267, 0]
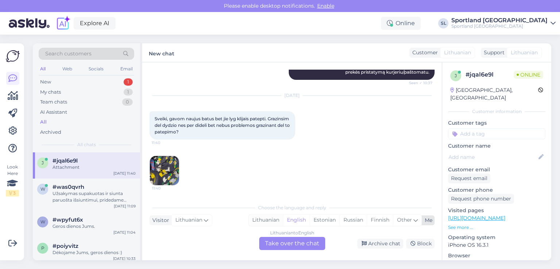
click at [271, 221] on div "Lithuanian" at bounding box center [266, 220] width 34 height 11
click at [272, 239] on div "Lithuanian to Lithuanian Take over the chat" at bounding box center [292, 243] width 66 height 13
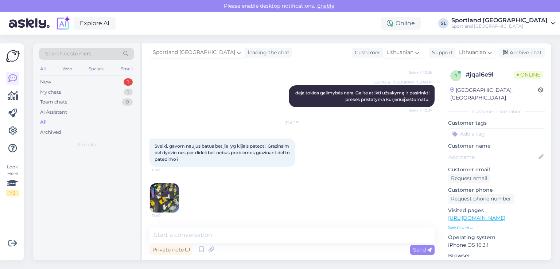
scroll to position [240, 0]
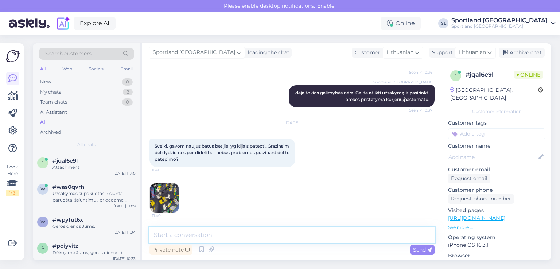
click at [247, 236] on textarea at bounding box center [292, 235] width 285 height 15
type textarea "Sveiki"
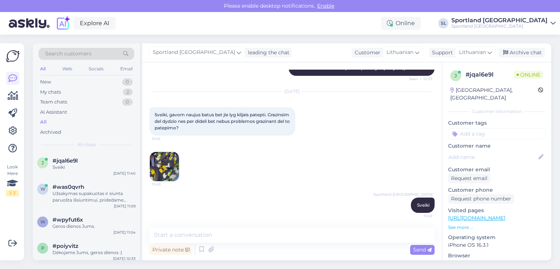
click at [169, 168] on img at bounding box center [164, 166] width 29 height 29
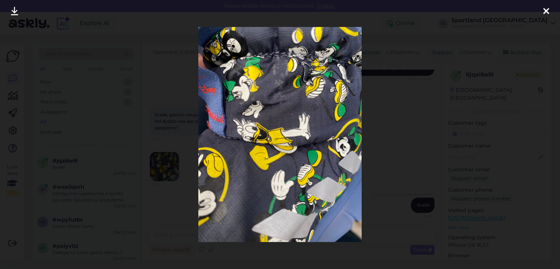
click at [547, 9] on icon at bounding box center [546, 11] width 6 height 9
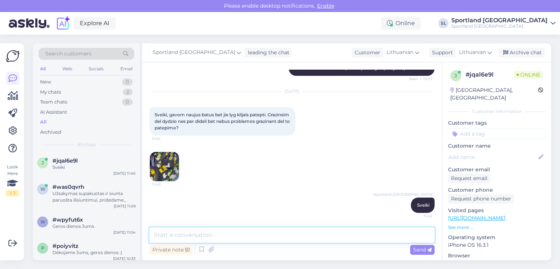
click at [265, 236] on textarea at bounding box center [292, 235] width 285 height 15
type textarea "Jeigu tokia prekę gavote, tai problemų nekils grąžinant prekę."
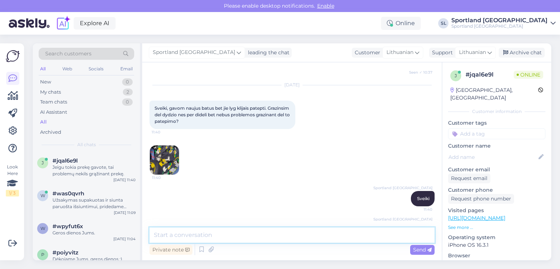
scroll to position [309, 0]
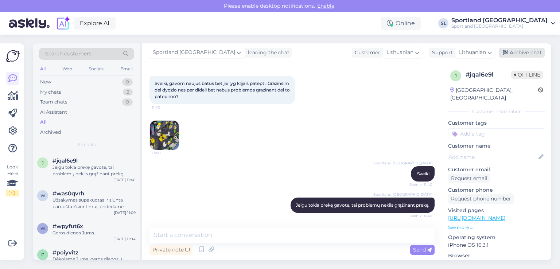
click at [508, 53] on icon at bounding box center [505, 52] width 5 height 5
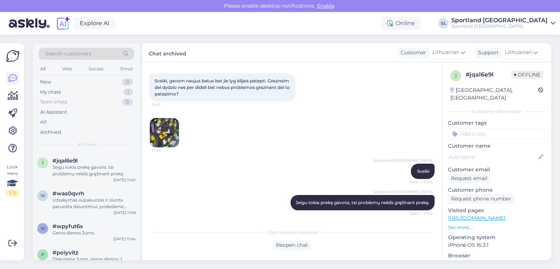
click at [102, 97] on div "Team chats 0" at bounding box center [87, 102] width 96 height 10
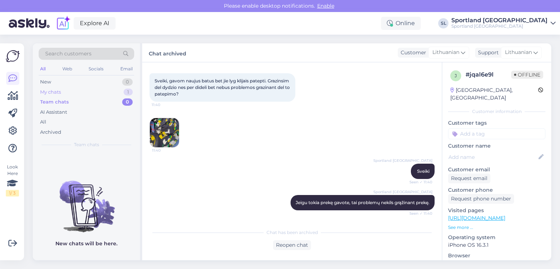
click at [90, 88] on div "My chats 1" at bounding box center [87, 92] width 96 height 10
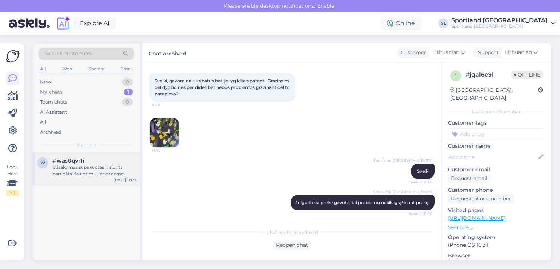
click at [89, 171] on div "Užsakymas supakuotas ir siunta paruošta išsiuntimui, pridedame siuntos numerį 0…" at bounding box center [94, 170] width 83 height 13
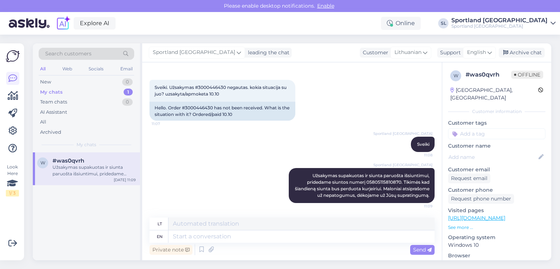
scroll to position [104, 0]
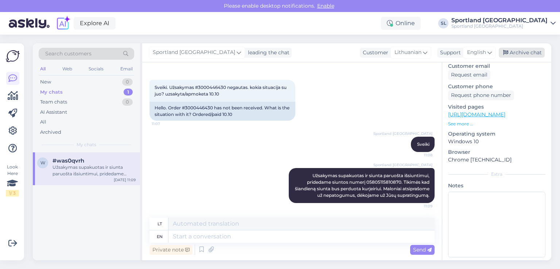
click at [513, 53] on div "Archive chat" at bounding box center [522, 53] width 46 height 10
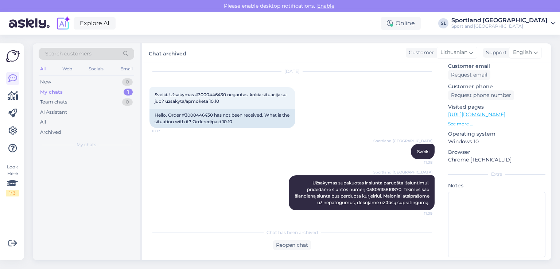
scroll to position [28, 0]
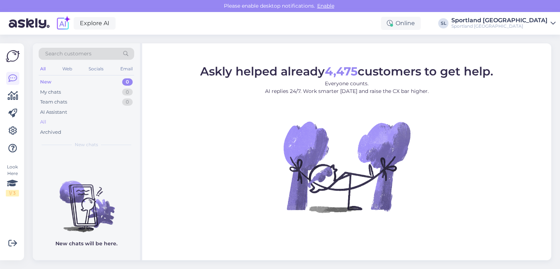
click at [57, 120] on div "All" at bounding box center [87, 122] width 96 height 10
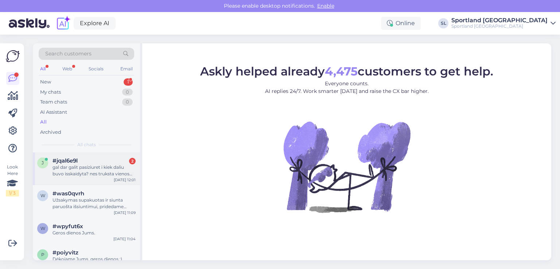
click at [82, 172] on div "gal dar galit pasiziuret i kiek daliu buvo isskaidyta? nes truksta vienos preke…" at bounding box center [94, 170] width 83 height 13
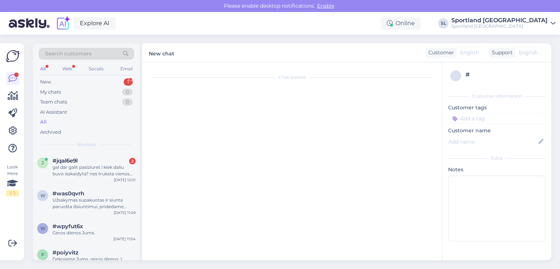
scroll to position [412, 0]
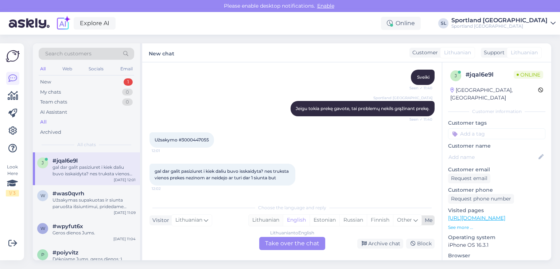
click at [271, 221] on div "Lithuanian" at bounding box center [266, 220] width 34 height 11
click at [290, 243] on div "Lithuanian to Lithuanian Take over the chat" at bounding box center [292, 243] width 66 height 13
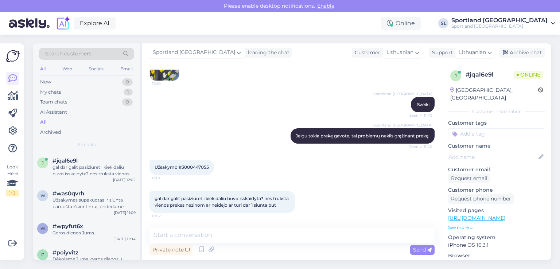
scroll to position [385, 0]
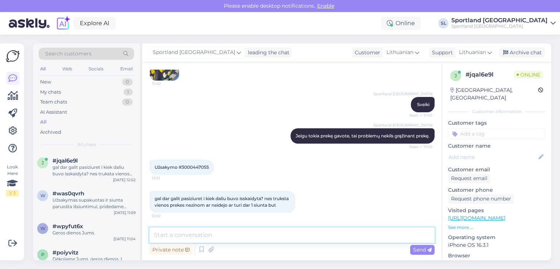
click at [260, 230] on textarea at bounding box center [292, 235] width 285 height 15
type textarea "Sveiki"
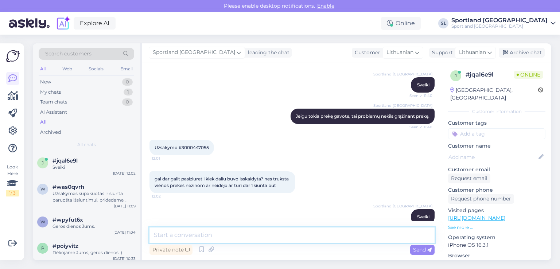
scroll to position [416, 0]
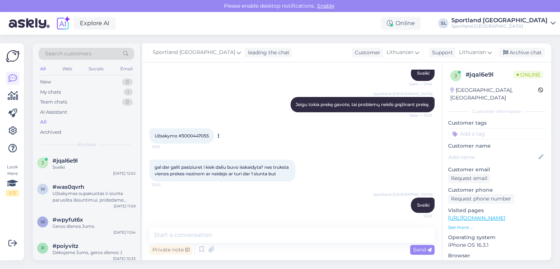
click at [197, 133] on span "Užsakymo #3000447055" at bounding box center [182, 135] width 54 height 5
copy div "3000447055 12:01"
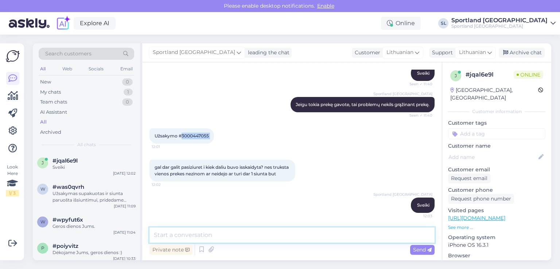
click at [242, 233] on textarea at bounding box center [292, 235] width 285 height 15
type textarea "Jums supakuotos 6 atskitos siuntos"
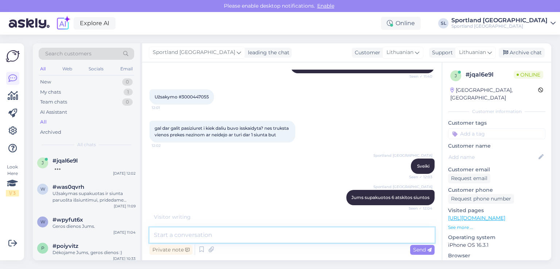
paste textarea "[PERSON_NAME] K WOOL SOCK BASIC 3PK Prekės kodas: 41400403020 Aksesuarų dydis:2…"
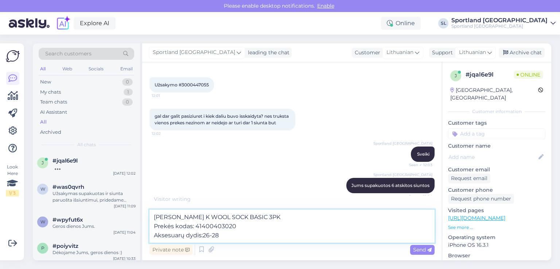
type textarea "[PERSON_NAME] K WOOL SOCK BASIC 3PK Prekės kodas: 41400403020 Aksesuarų dydis:2…"
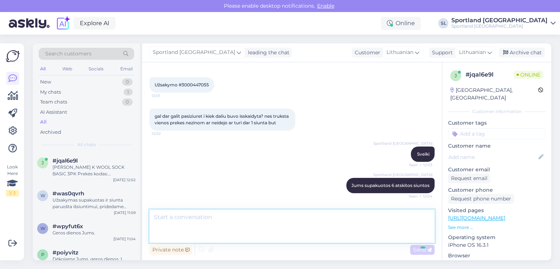
scroll to position [492, 0]
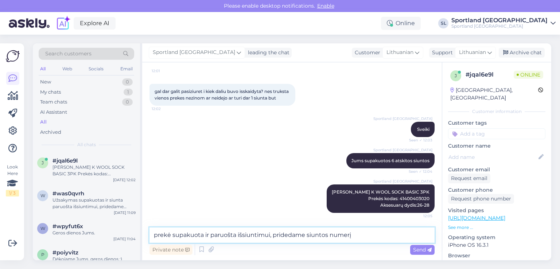
paste textarea "05805115811050"
type textarea "prekė supakuota ir paruošta išsiuntimui, pridedame siuntos numerį 05805115811050"
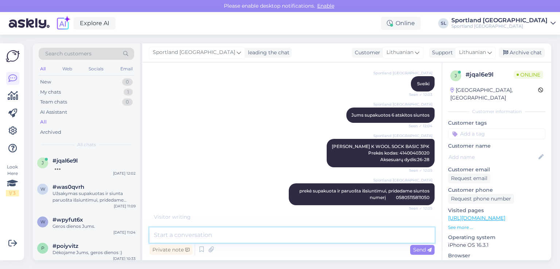
scroll to position [537, 0]
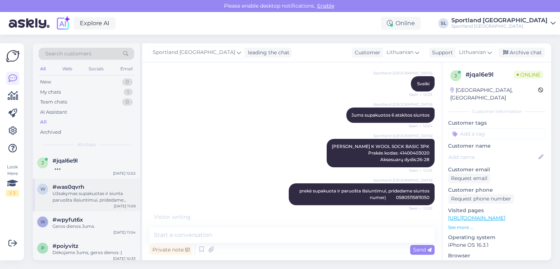
click at [70, 192] on div "Užsakymas supakuotas ir siunta paruošta išsiuntimui, pridedame siuntos numerį 0…" at bounding box center [94, 196] width 83 height 13
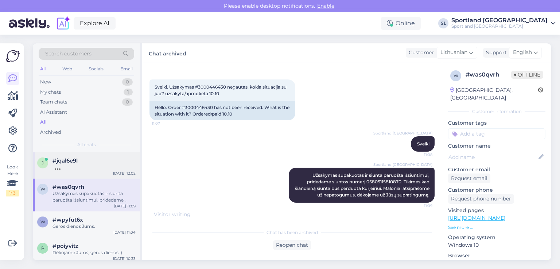
click at [71, 170] on div at bounding box center [94, 167] width 83 height 7
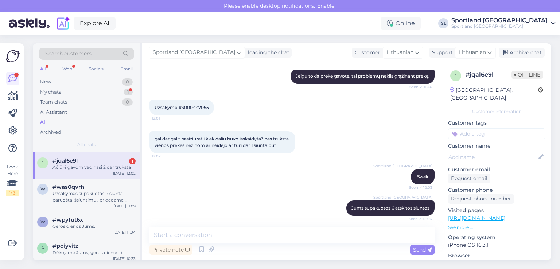
scroll to position [415, 0]
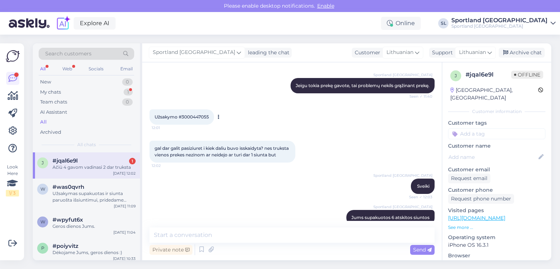
click at [193, 120] on span "Užsakymo #3000447055" at bounding box center [182, 116] width 54 height 5
copy div "3000447055 12:01"
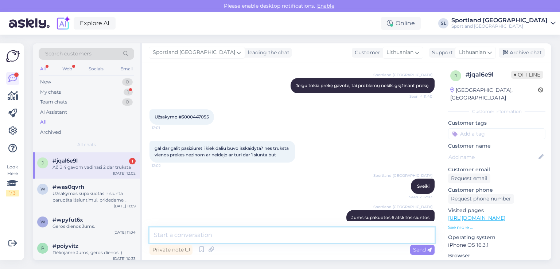
click at [191, 237] on textarea at bounding box center [292, 235] width 285 height 15
paste textarea "05885006329015"
click at [283, 233] on textarea "ir dar viena siunta, pridedame siuntos nuemrį 05885006329015" at bounding box center [292, 235] width 285 height 15
click at [357, 231] on textarea "ir dar viena siunta, pridedame siuntos nuemerį 05885006329015" at bounding box center [292, 235] width 285 height 15
type textarea "ir dar viena siunta, pridedame siuntos nuemerį 05885006329015."
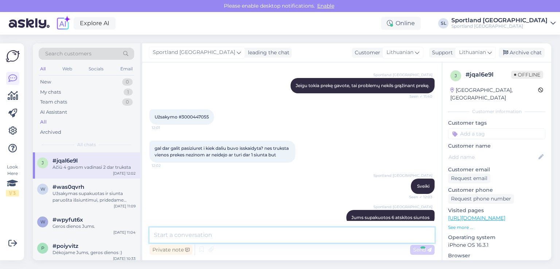
scroll to position [599, 0]
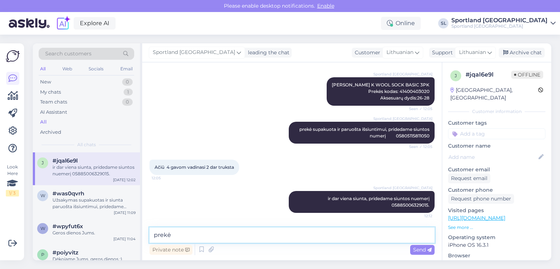
paste textarea "JOSS U SWIM CAP Prekės kodas: 88313503130 Aksesuarų dydis:M"
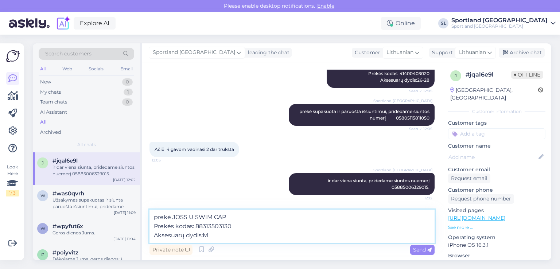
click at [171, 218] on textarea "prekė JOSS U SWIM CAP Prekės kodas: 88313503130 Aksesuarų dydis:M" at bounding box center [292, 226] width 285 height 33
type textarea "prekė- JOSS U SWIM CAP Prekės kodas: 88313503130 Aksesuarų dydis:M"
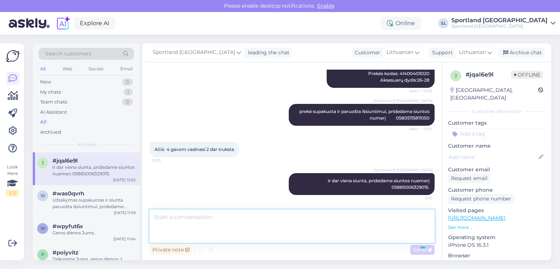
scroll to position [644, 0]
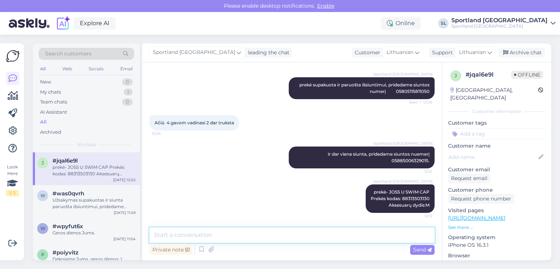
click at [256, 230] on textarea at bounding box center [292, 235] width 285 height 15
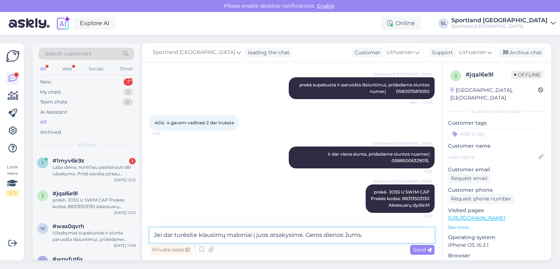
type textarea "Jei dar turėsite klausimų maloniai į juos atsakysime. Geros dienos Jums."
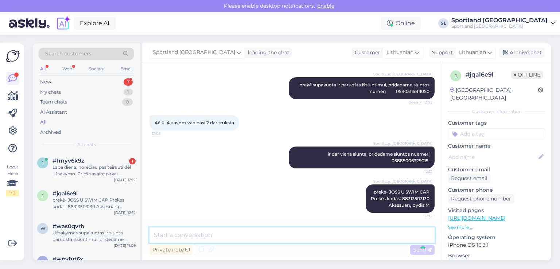
scroll to position [682, 0]
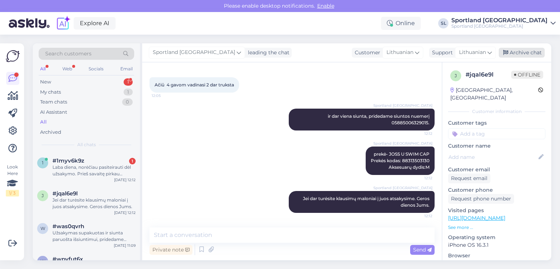
click at [515, 54] on div "Archive chat" at bounding box center [522, 53] width 46 height 10
